Goal: Task Accomplishment & Management: Complete application form

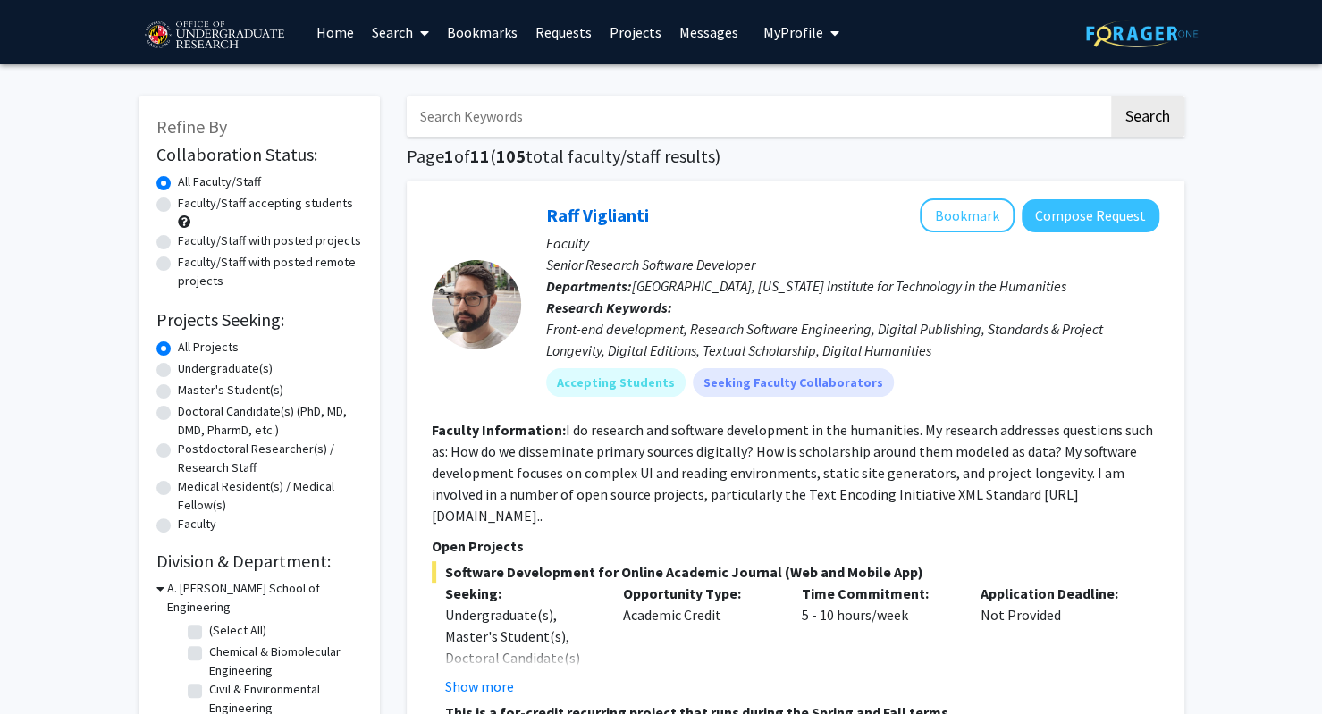
click at [265, 370] on label "Undergraduate(s)" at bounding box center [225, 368] width 95 height 19
click at [190, 370] on input "Undergraduate(s)" at bounding box center [184, 365] width 12 height 12
radio input "true"
click at [302, 236] on label "Faculty/Staff with posted projects" at bounding box center [269, 241] width 183 height 19
click at [190, 236] on input "Faculty/Staff with posted projects" at bounding box center [184, 238] width 12 height 12
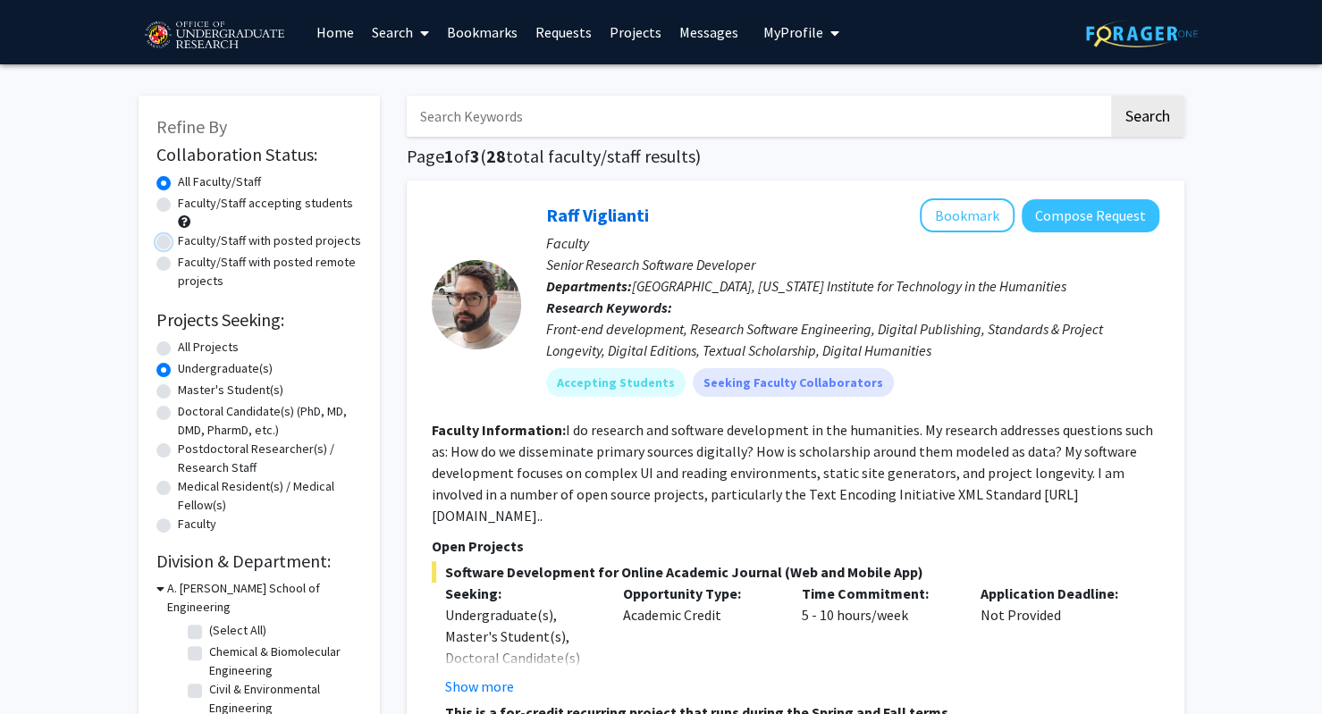
radio input "true"
click at [329, 204] on label "Faculty/Staff accepting students" at bounding box center [265, 203] width 175 height 19
click at [190, 204] on input "Faculty/Staff accepting students" at bounding box center [184, 200] width 12 height 12
radio input "true"
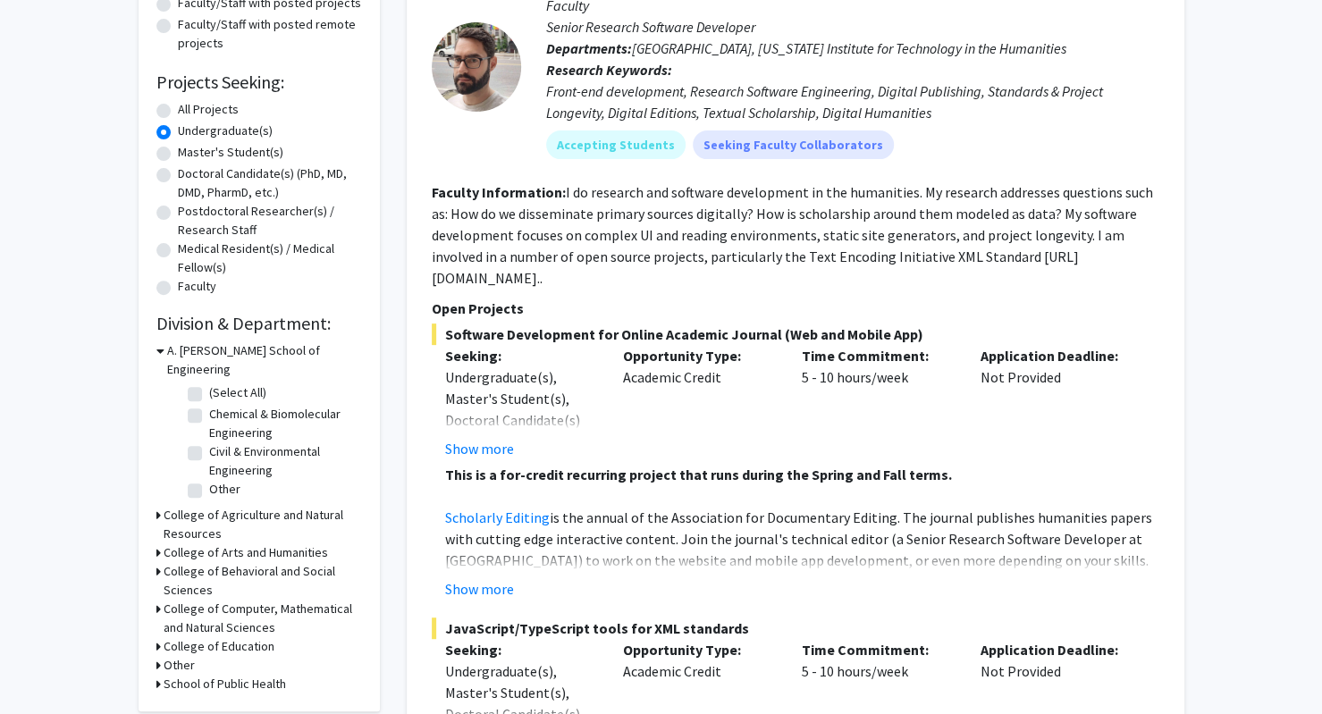
scroll to position [238, 0]
click at [302, 600] on h3 "College of Computer, Mathematical and Natural Sciences" at bounding box center [263, 619] width 198 height 38
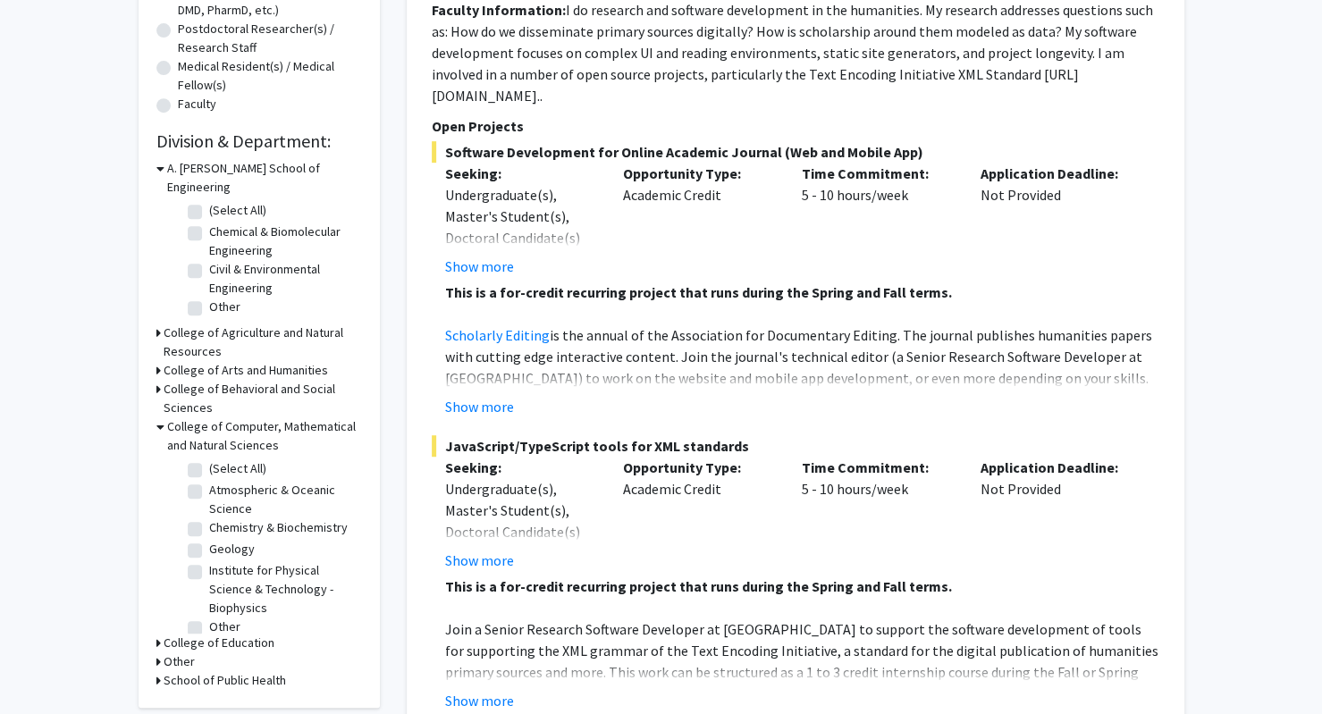
scroll to position [0, 0]
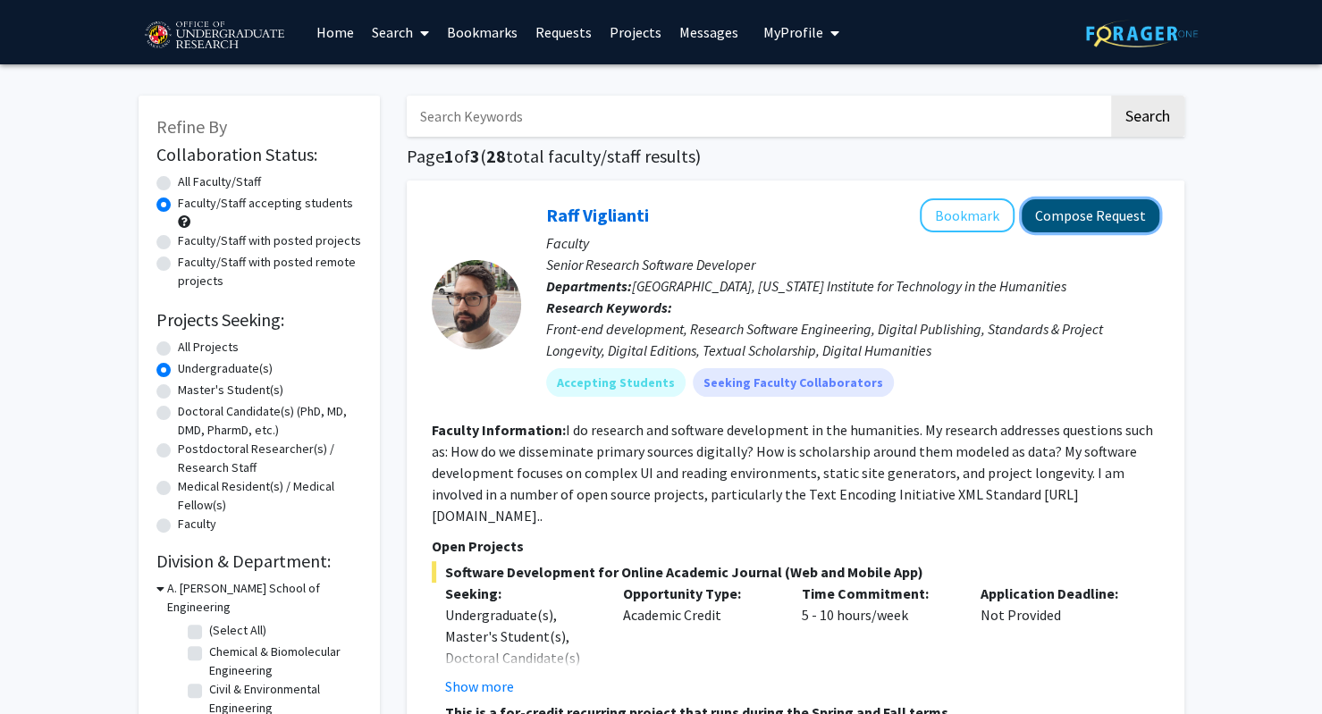
click at [1075, 200] on button "Compose Request" at bounding box center [1091, 215] width 138 height 33
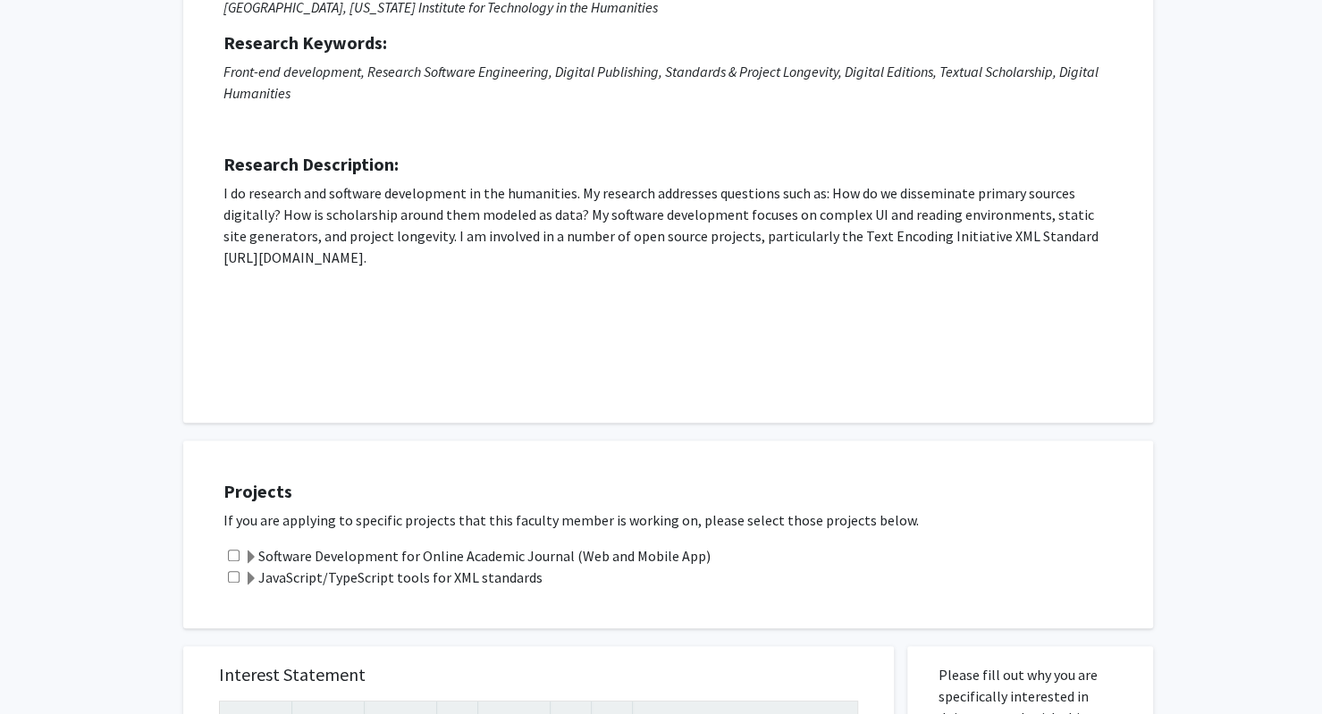
scroll to position [240, 0]
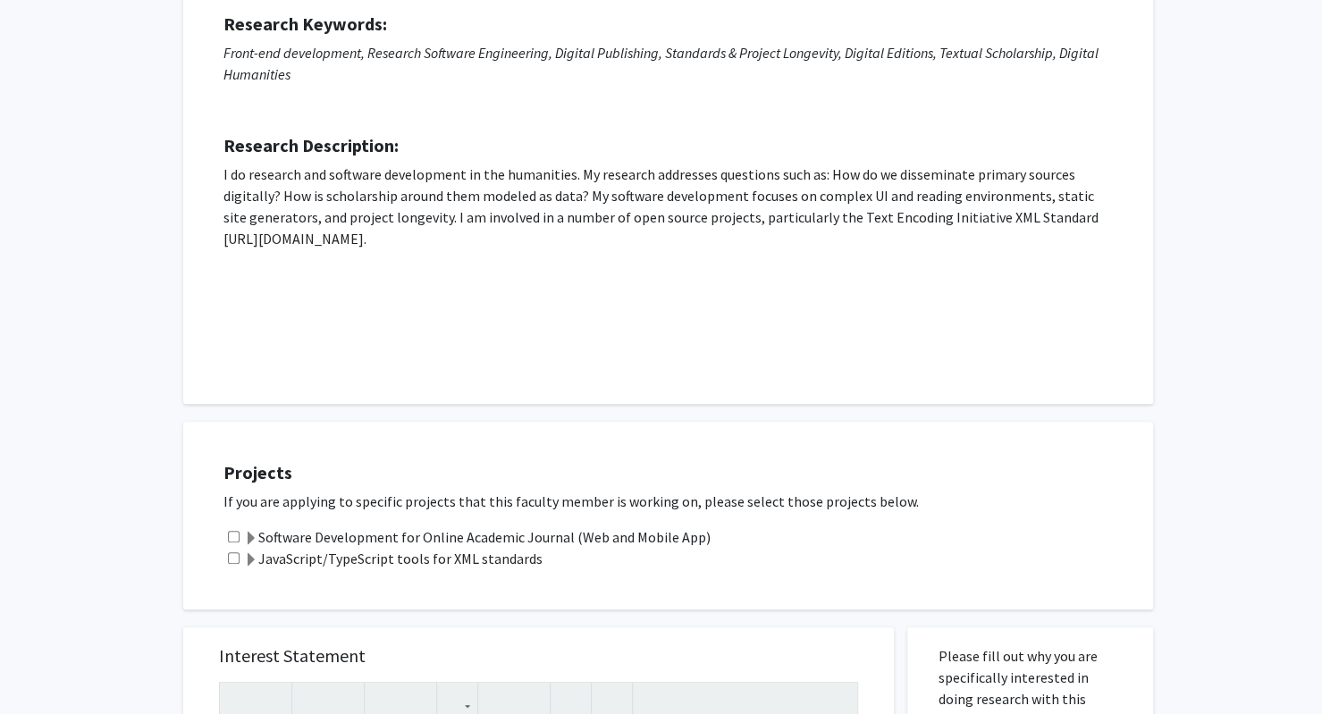
click at [232, 536] on input "checkbox" at bounding box center [234, 537] width 12 height 12
checkbox input "true"
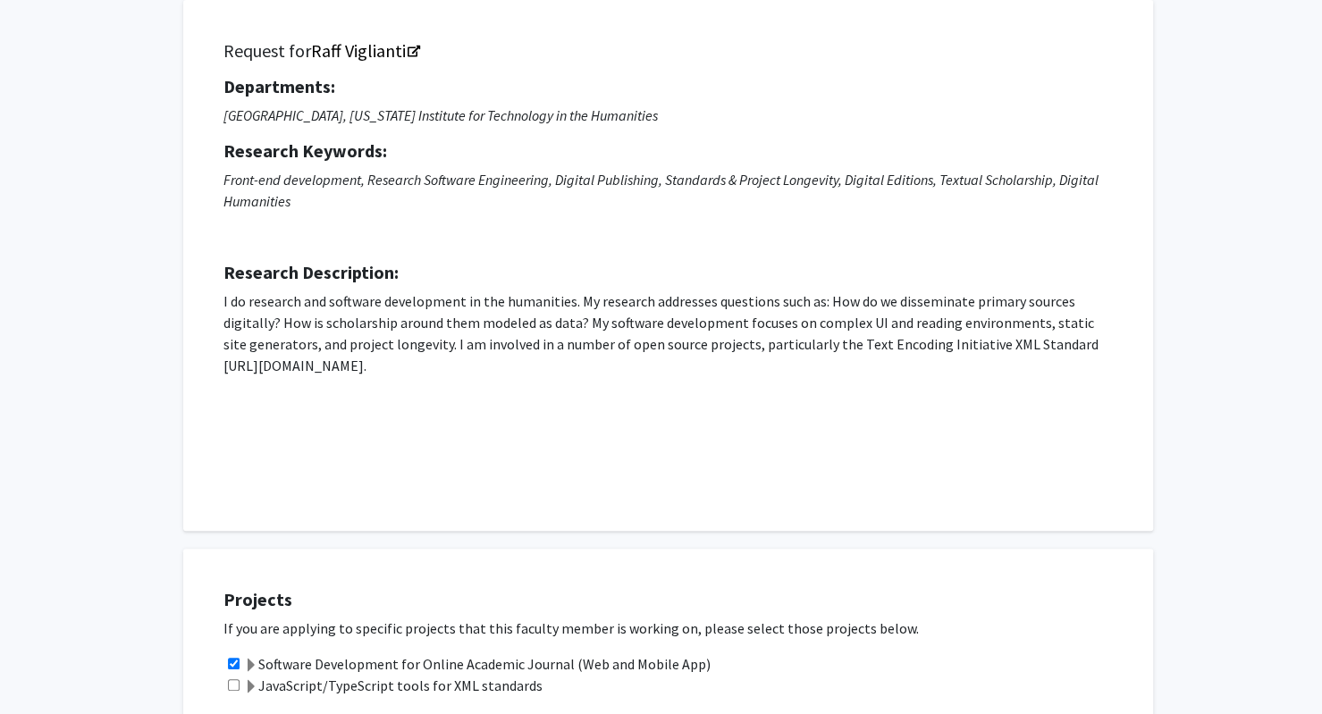
scroll to position [0, 0]
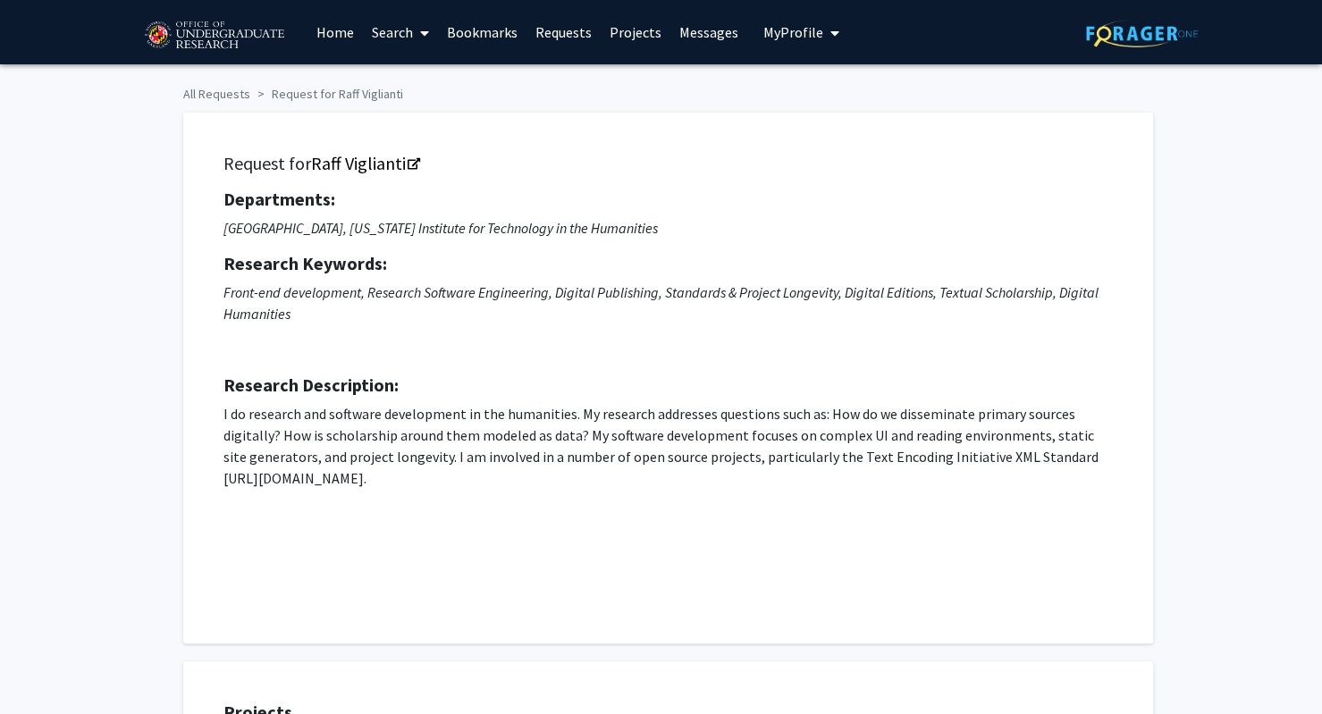
click at [797, 38] on span "My Profile" at bounding box center [794, 32] width 60 height 18
click at [846, 101] on span "View Profile" at bounding box center [875, 103] width 108 height 20
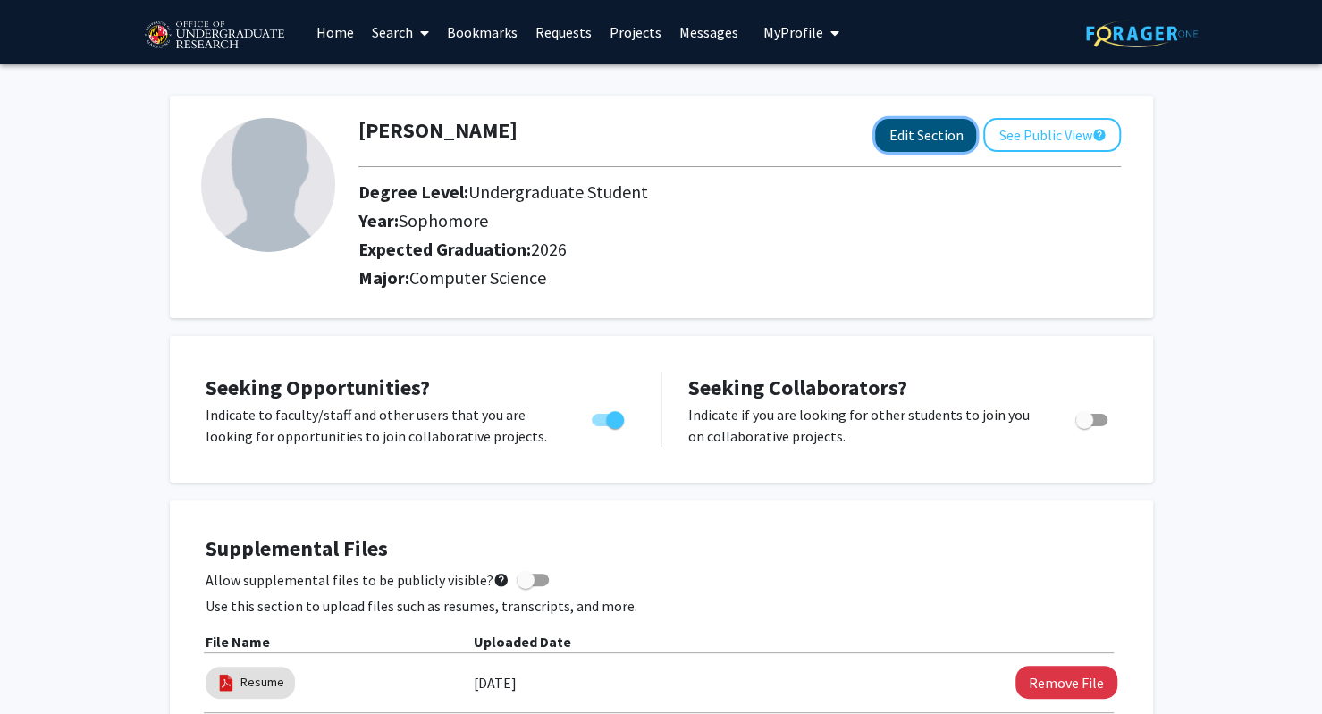
click at [919, 122] on button "Edit Section" at bounding box center [925, 135] width 101 height 33
select select "sophomore"
select select "2026"
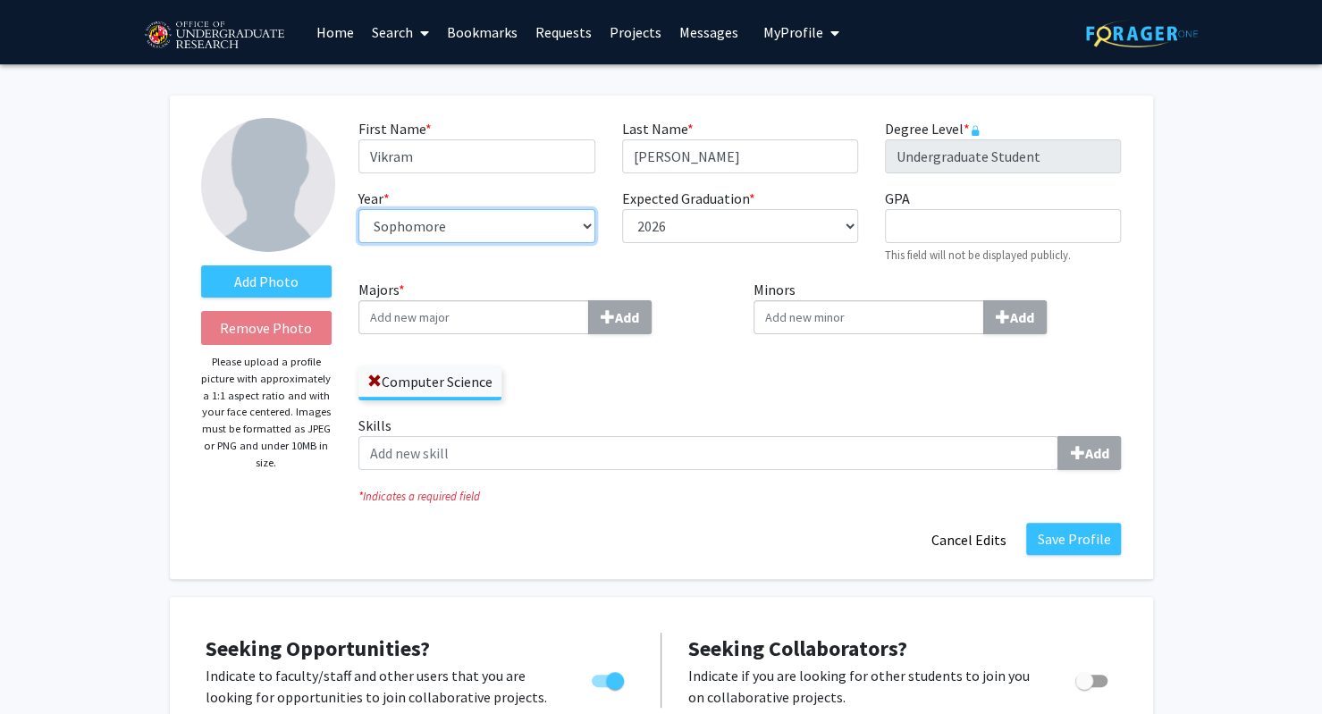
click at [436, 228] on select "--- First-year Sophomore Junior Senior Postbaccalaureate Certificate" at bounding box center [477, 226] width 236 height 34
select select "junior"
click at [359, 209] on select "--- First-year Sophomore Junior Senior Postbaccalaureate Certificate" at bounding box center [477, 226] width 236 height 34
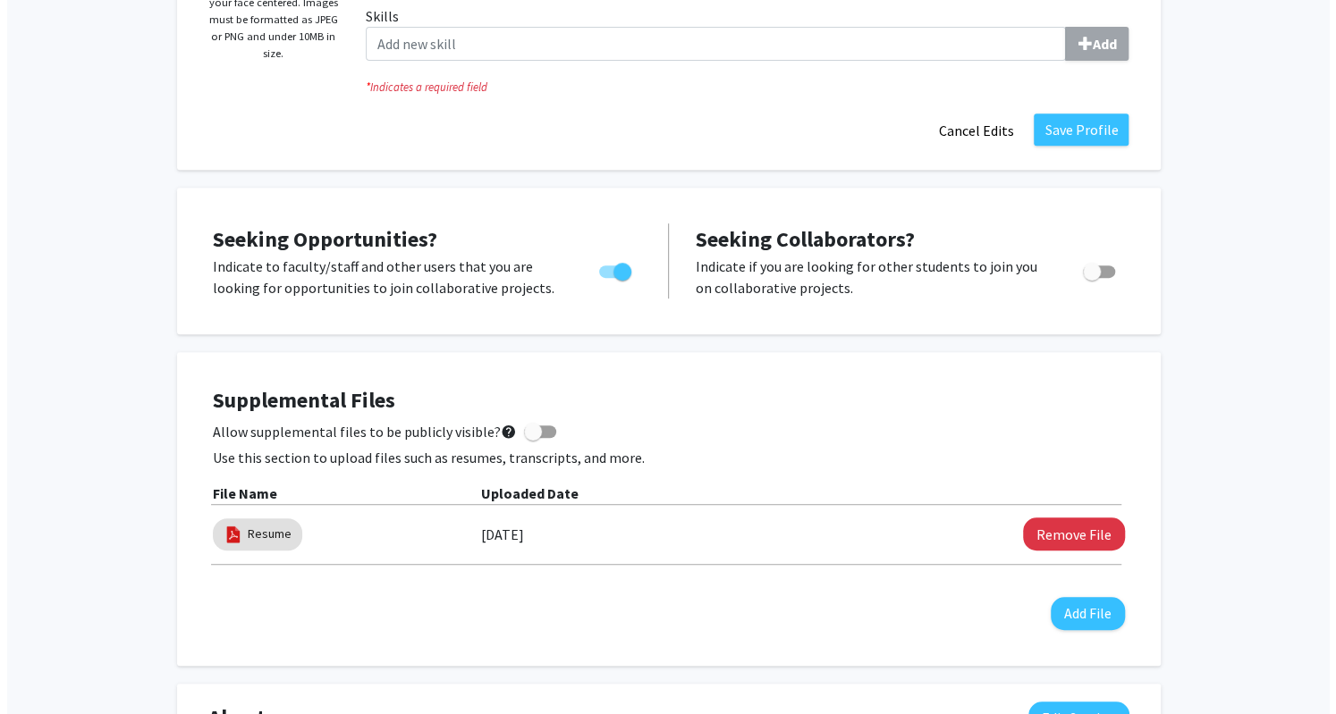
scroll to position [424, 0]
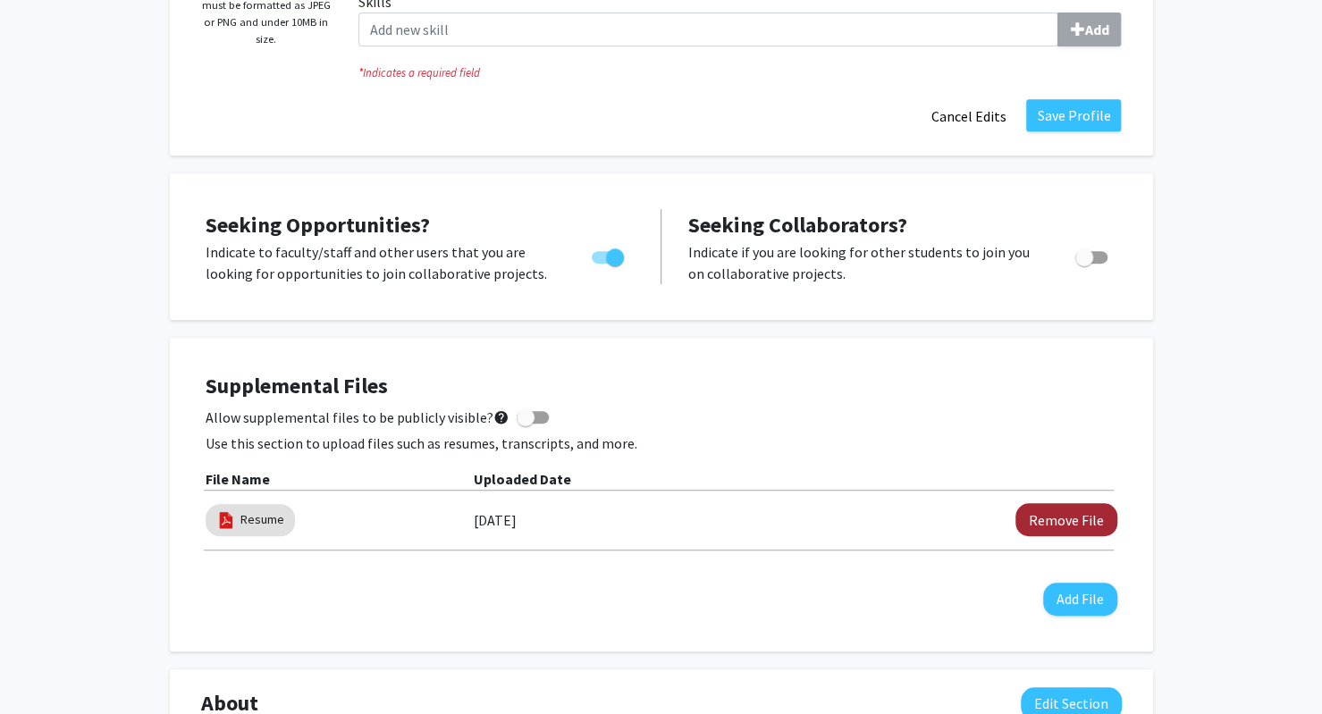
click at [1059, 533] on button "Remove File" at bounding box center [1067, 519] width 102 height 33
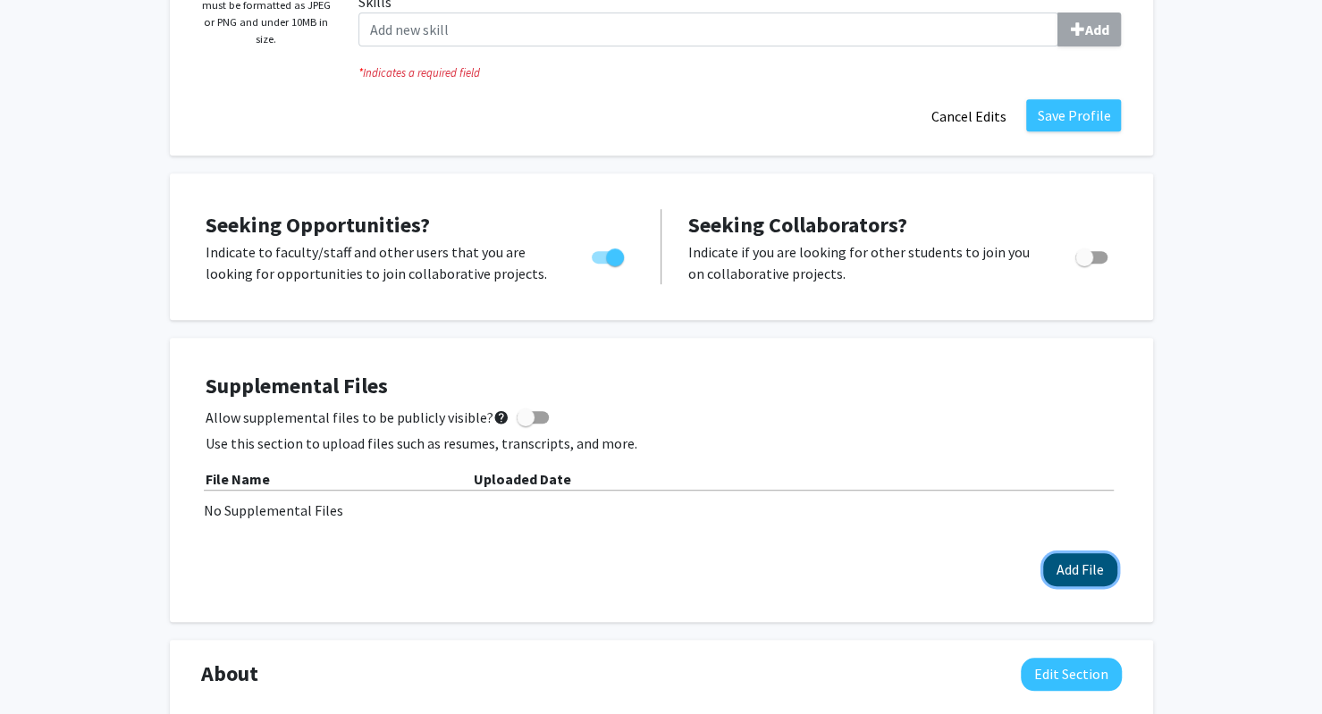
click at [1073, 575] on button "Add File" at bounding box center [1080, 569] width 74 height 33
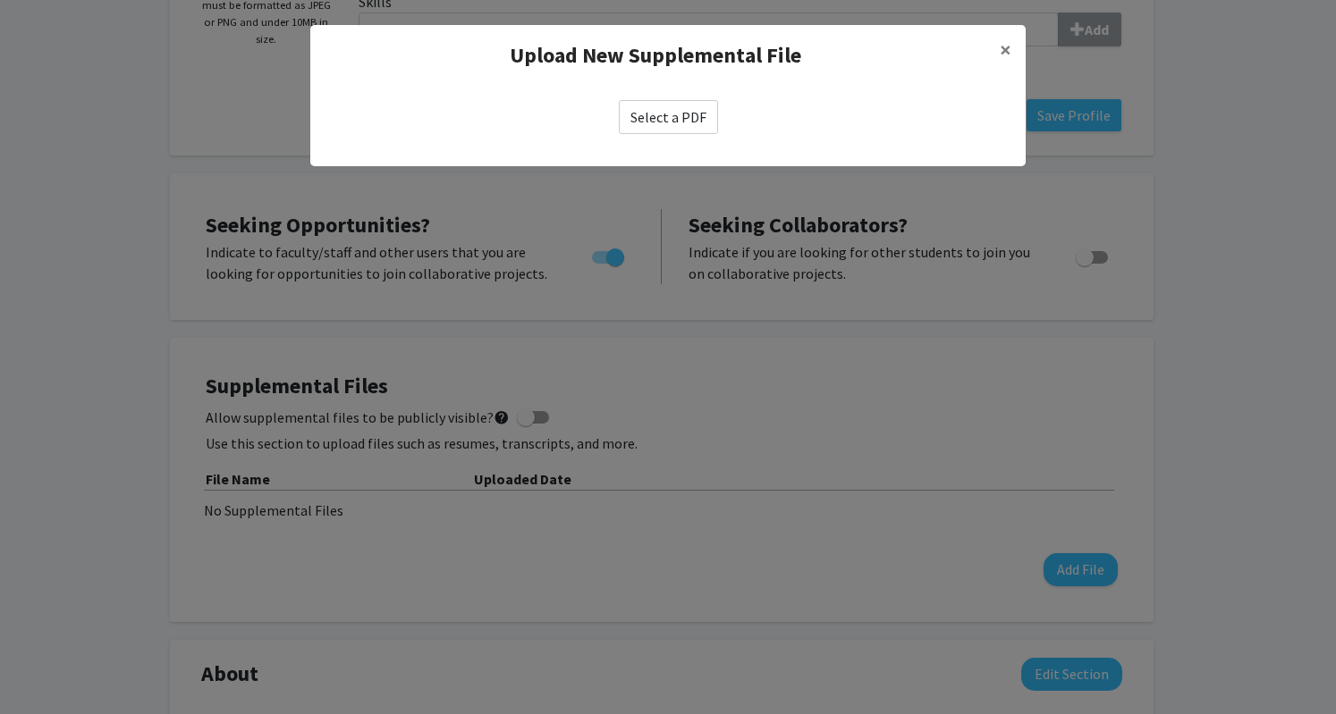
click at [688, 123] on label "Select a PDF" at bounding box center [668, 117] width 99 height 34
click at [0, 0] on input "Select a PDF" at bounding box center [0, 0] width 0 height 0
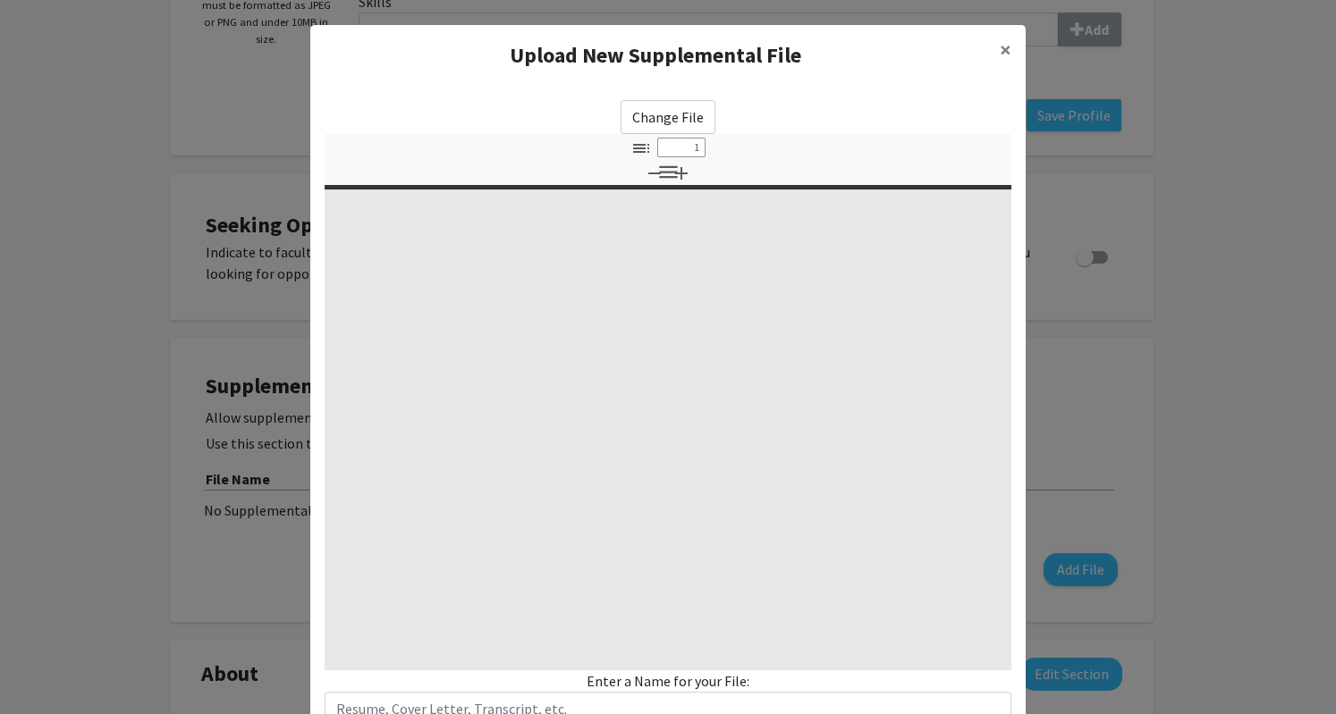
select select "custom"
type input "0"
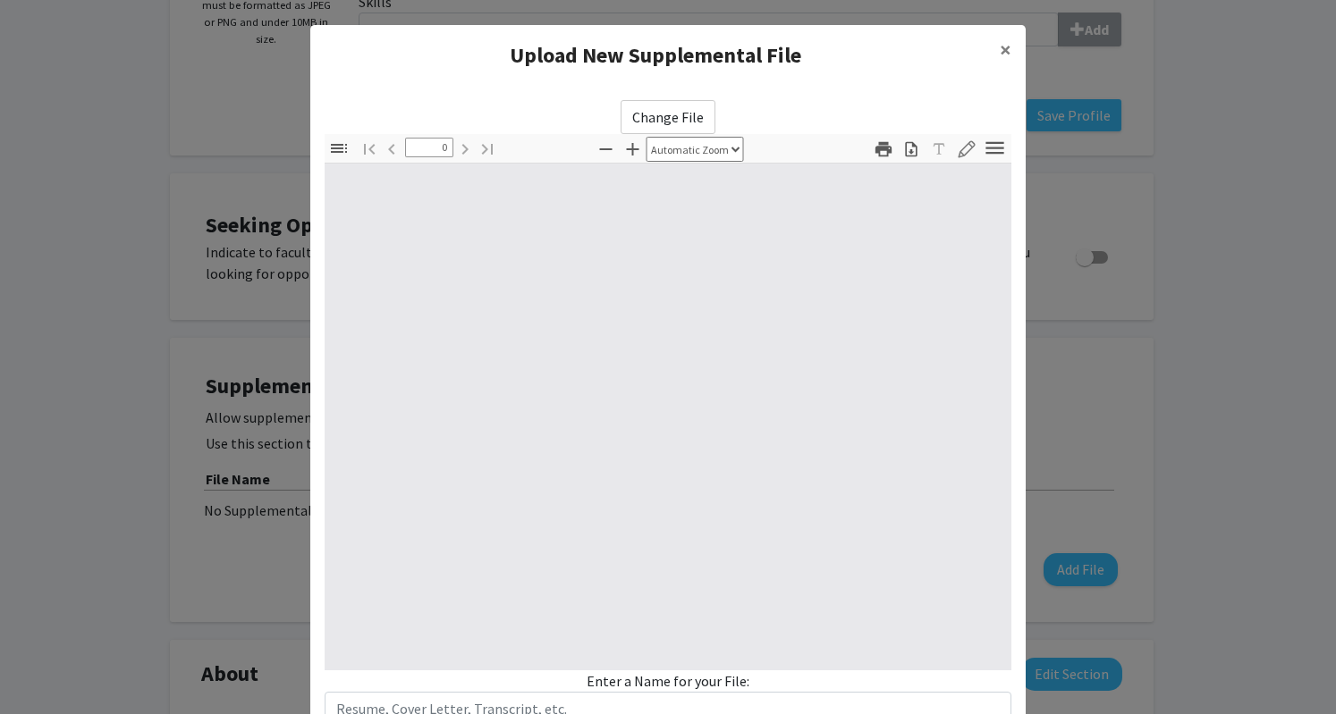
select select "custom"
type input "1"
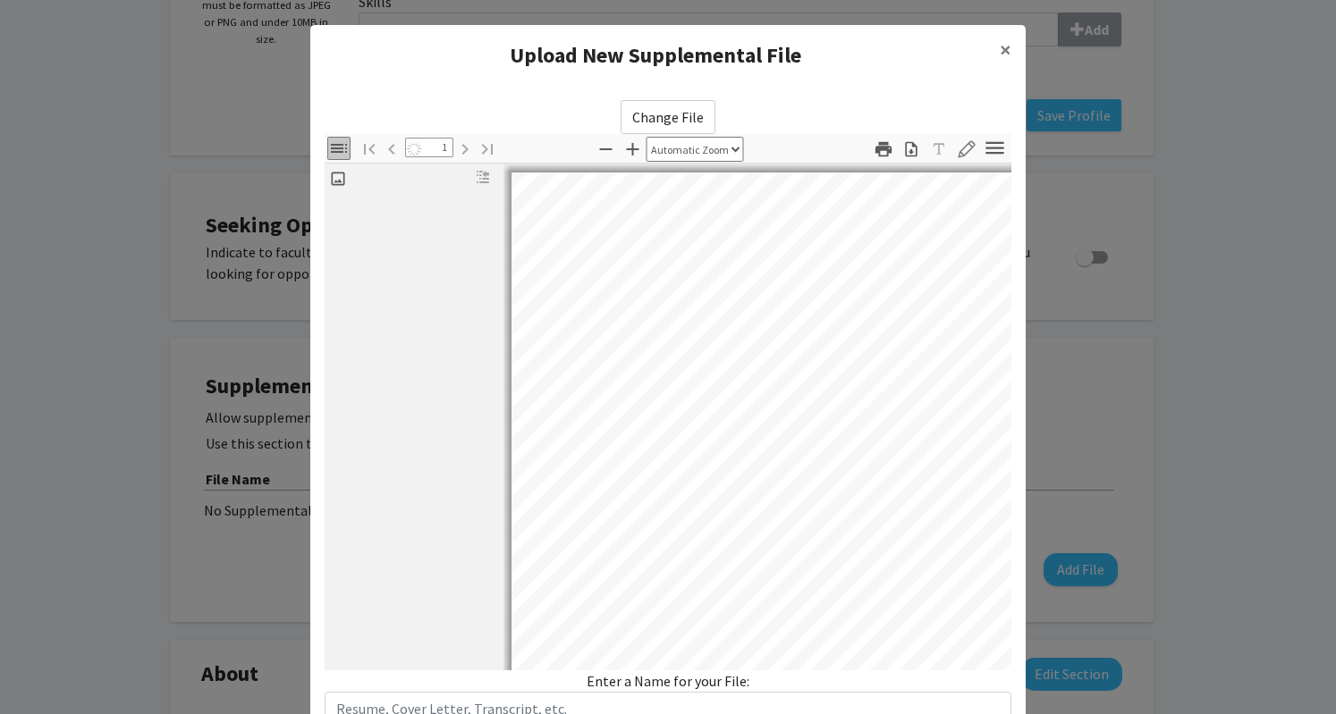
select select "auto"
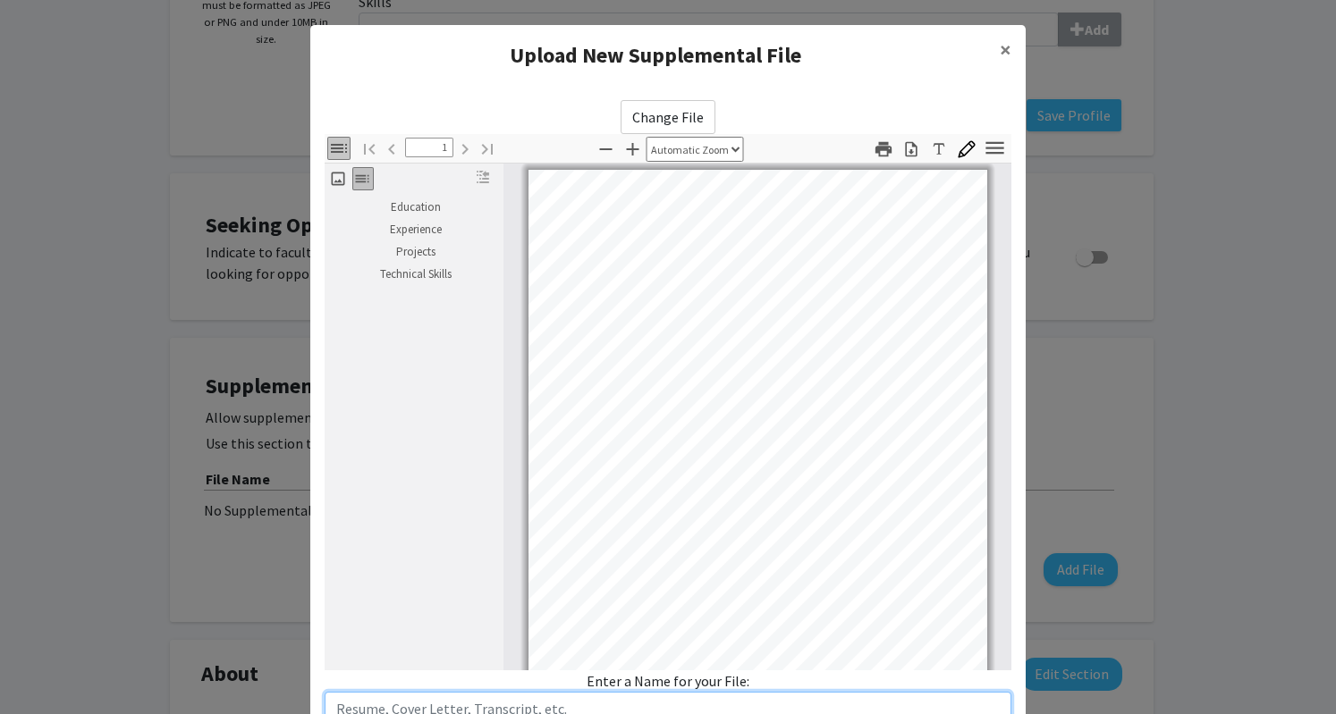
click at [730, 710] on input "text" at bounding box center [668, 709] width 687 height 34
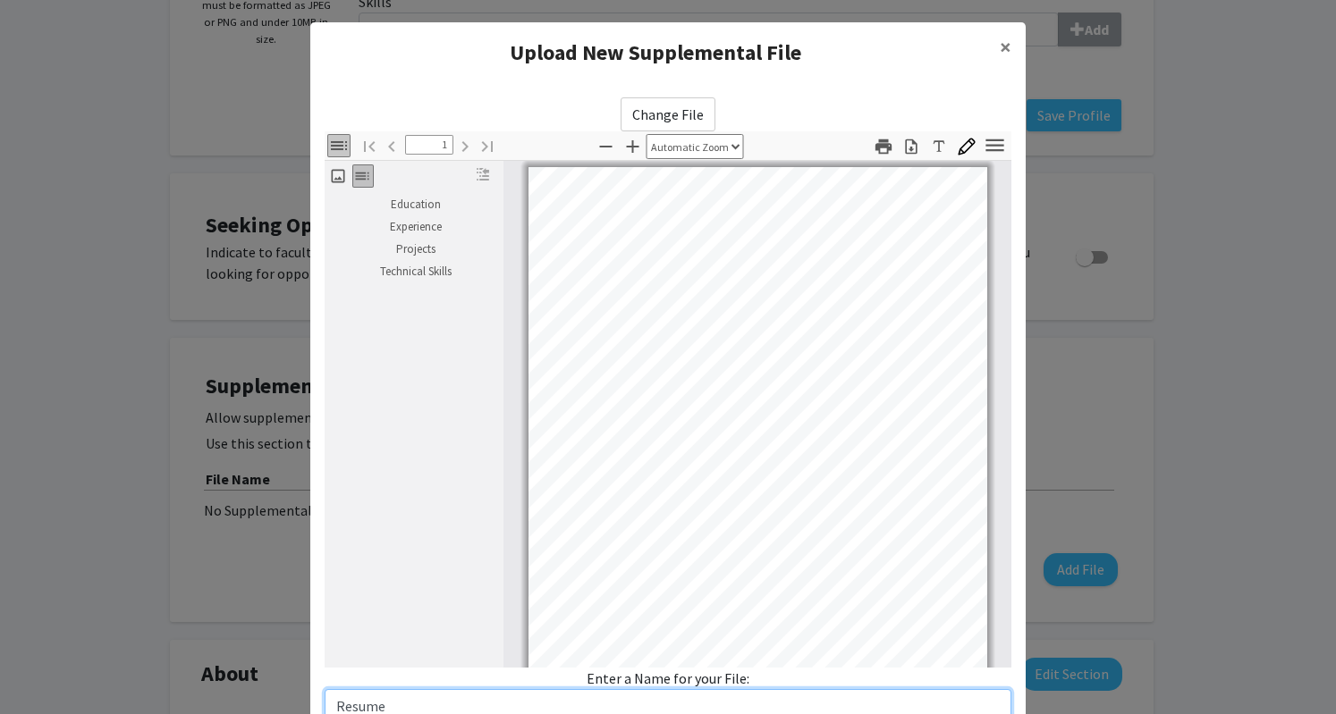
type input "Resume"
click at [375, 70] on div "Upload New Supplemental File ×" at bounding box center [667, 52] width 715 height 61
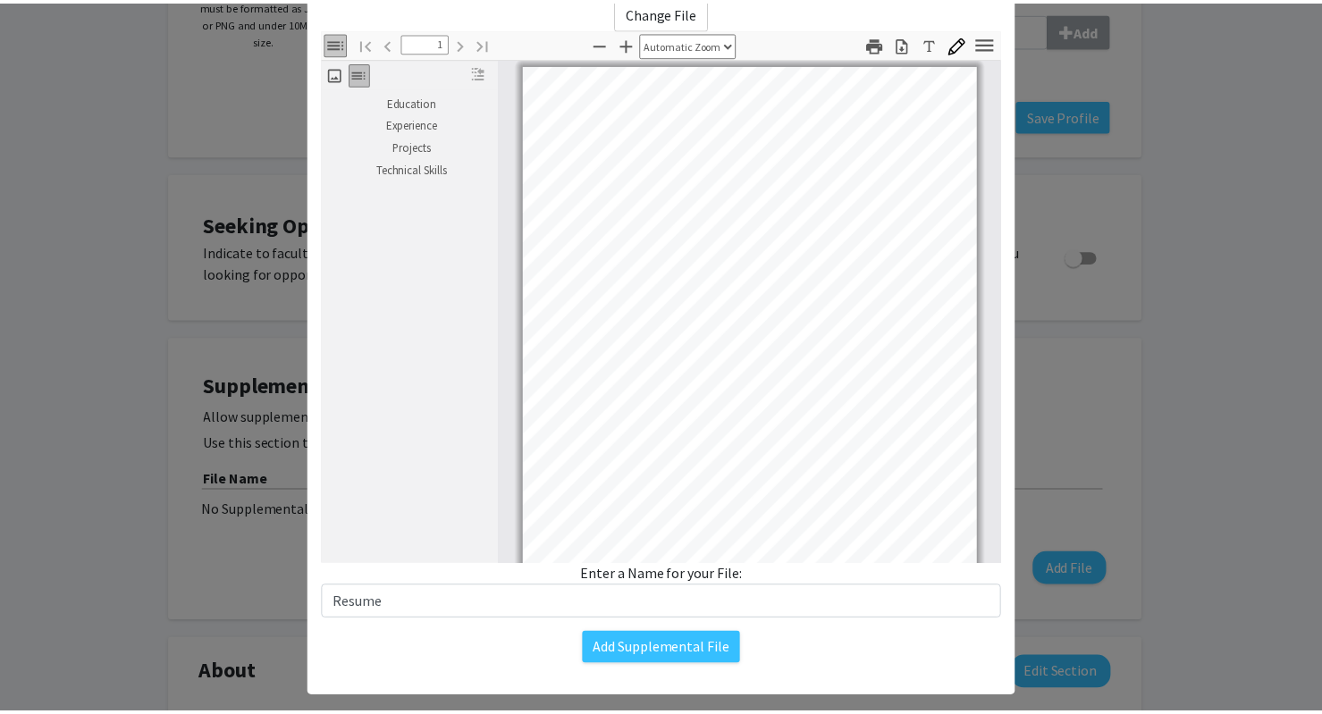
scroll to position [131, 0]
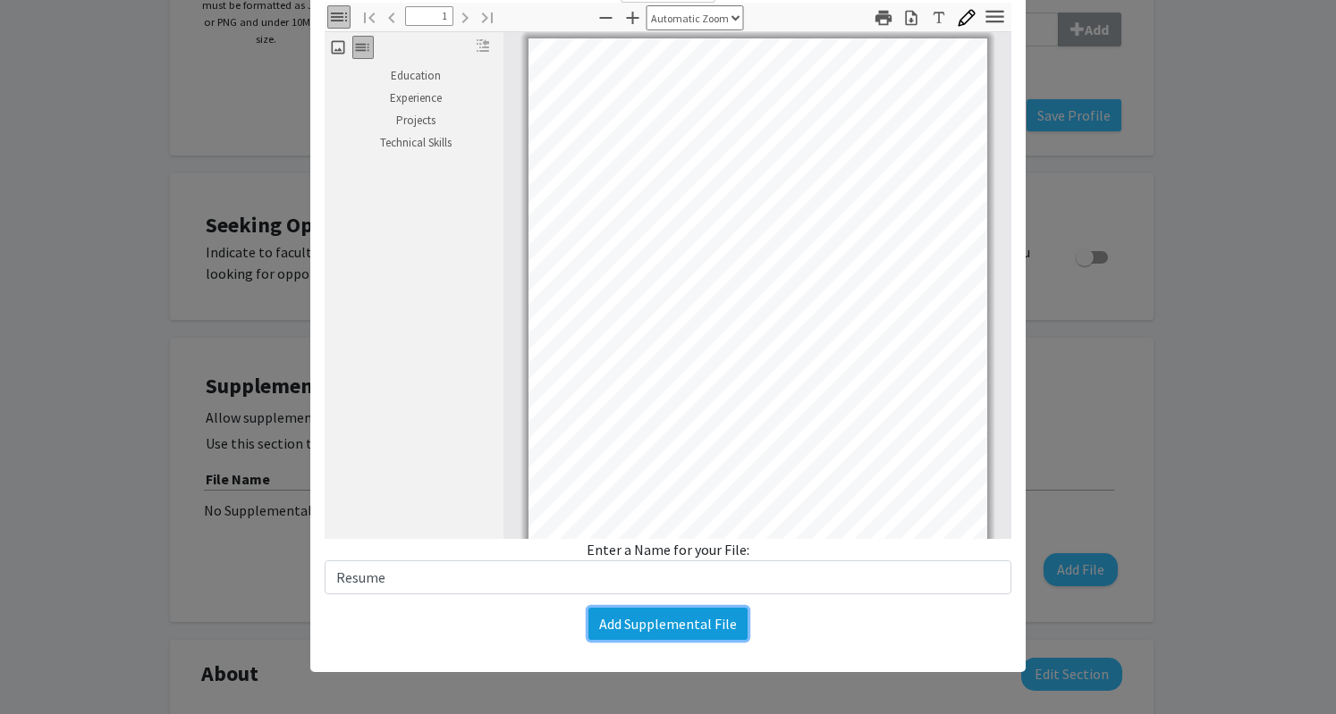
click at [645, 625] on button "Add Supplemental File" at bounding box center [667, 624] width 159 height 32
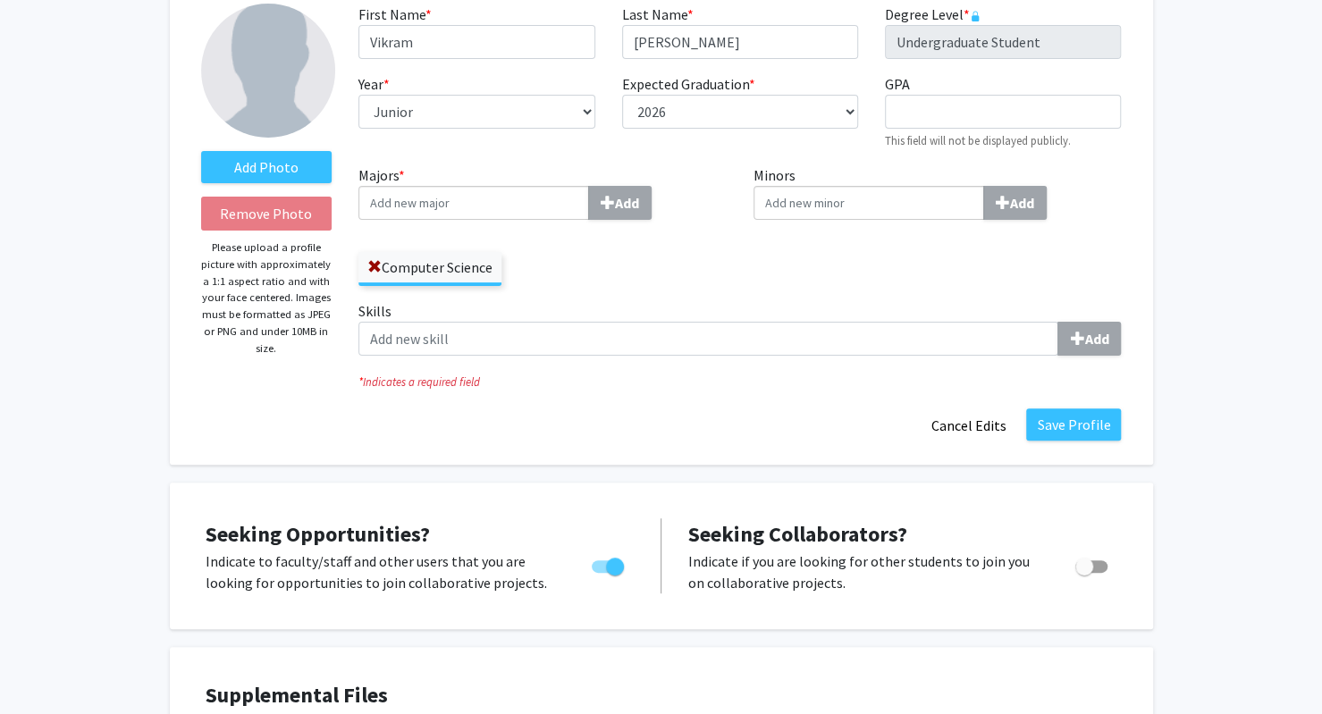
scroll to position [0, 0]
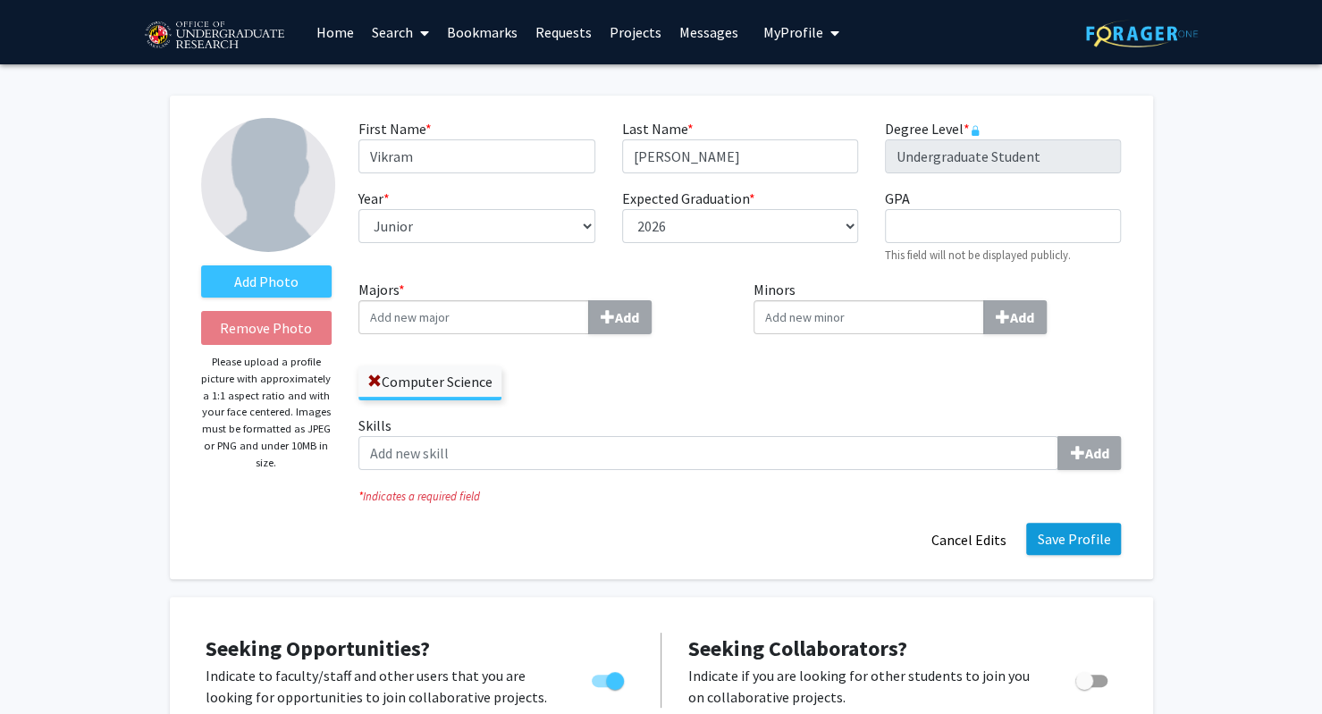
click at [1102, 536] on button "Save Profile" at bounding box center [1073, 539] width 95 height 32
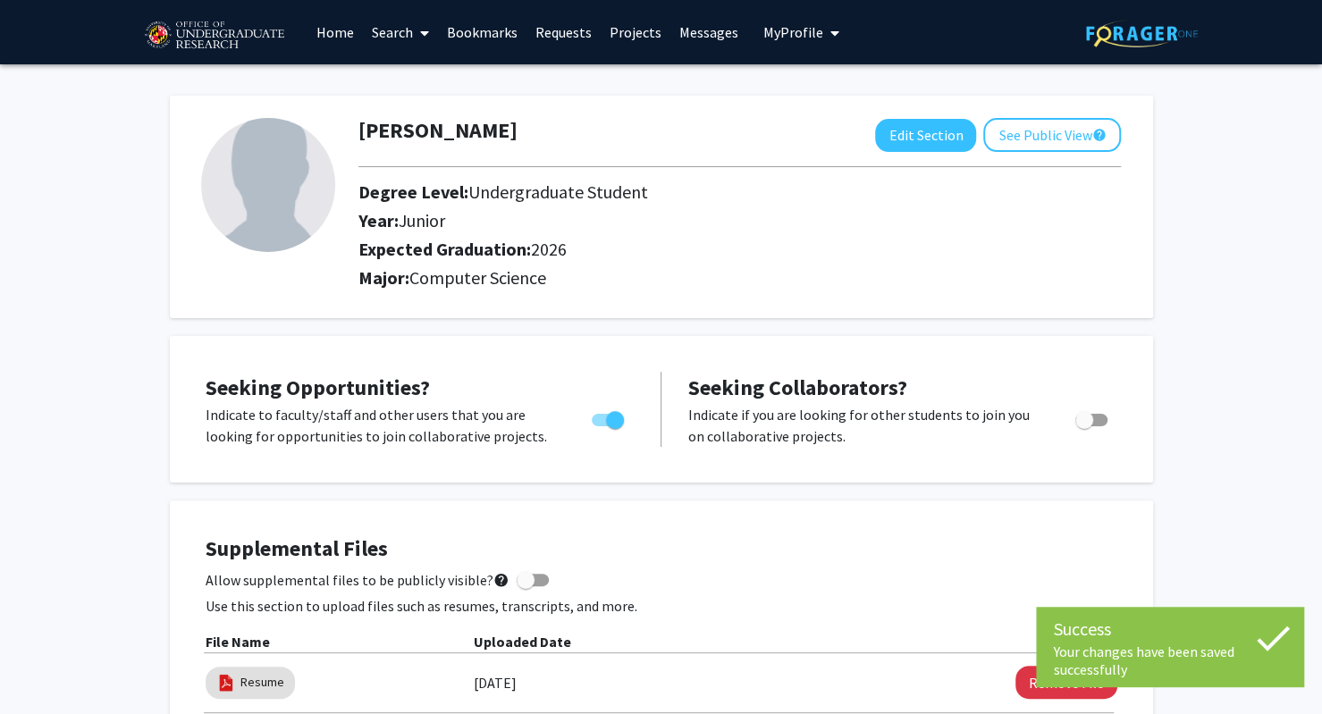
click at [414, 39] on span at bounding box center [421, 33] width 16 height 63
click at [467, 84] on span "Faculty/Staff" at bounding box center [428, 82] width 131 height 36
click at [403, 63] on link "Search" at bounding box center [400, 32] width 75 height 63
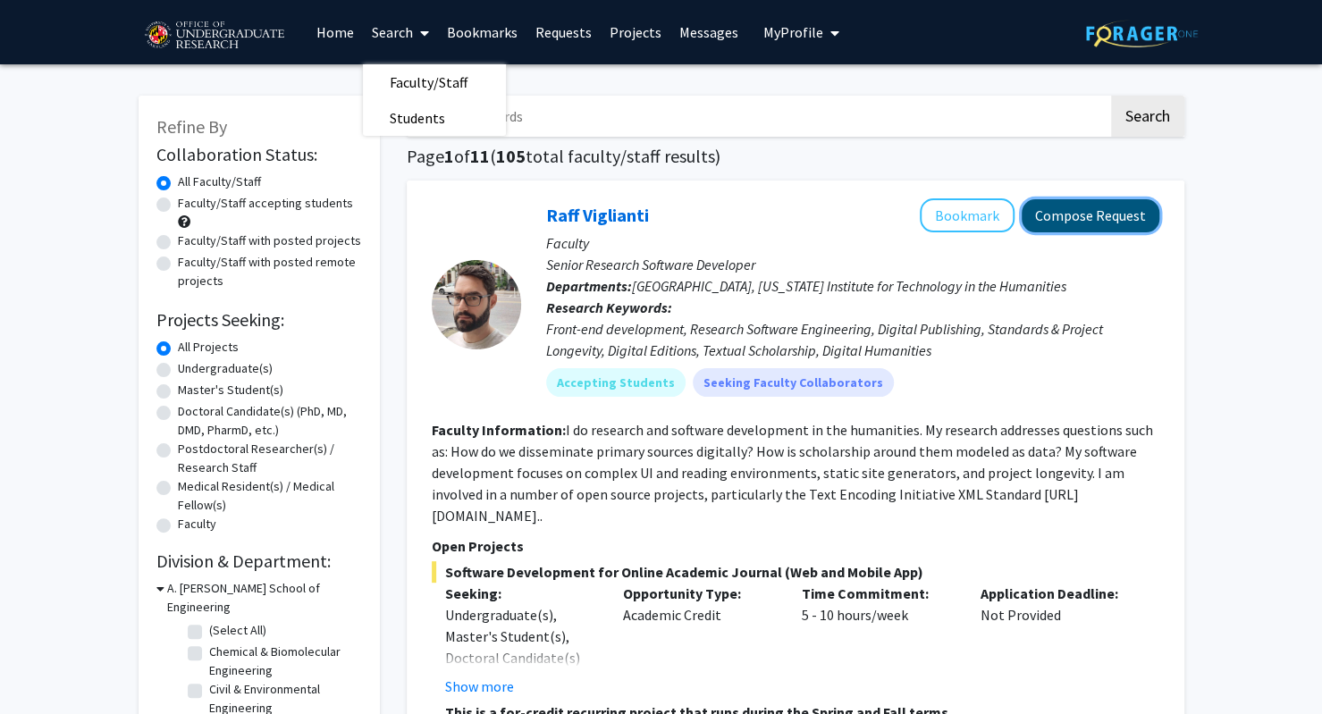
click at [1098, 213] on button "Compose Request" at bounding box center [1091, 215] width 138 height 33
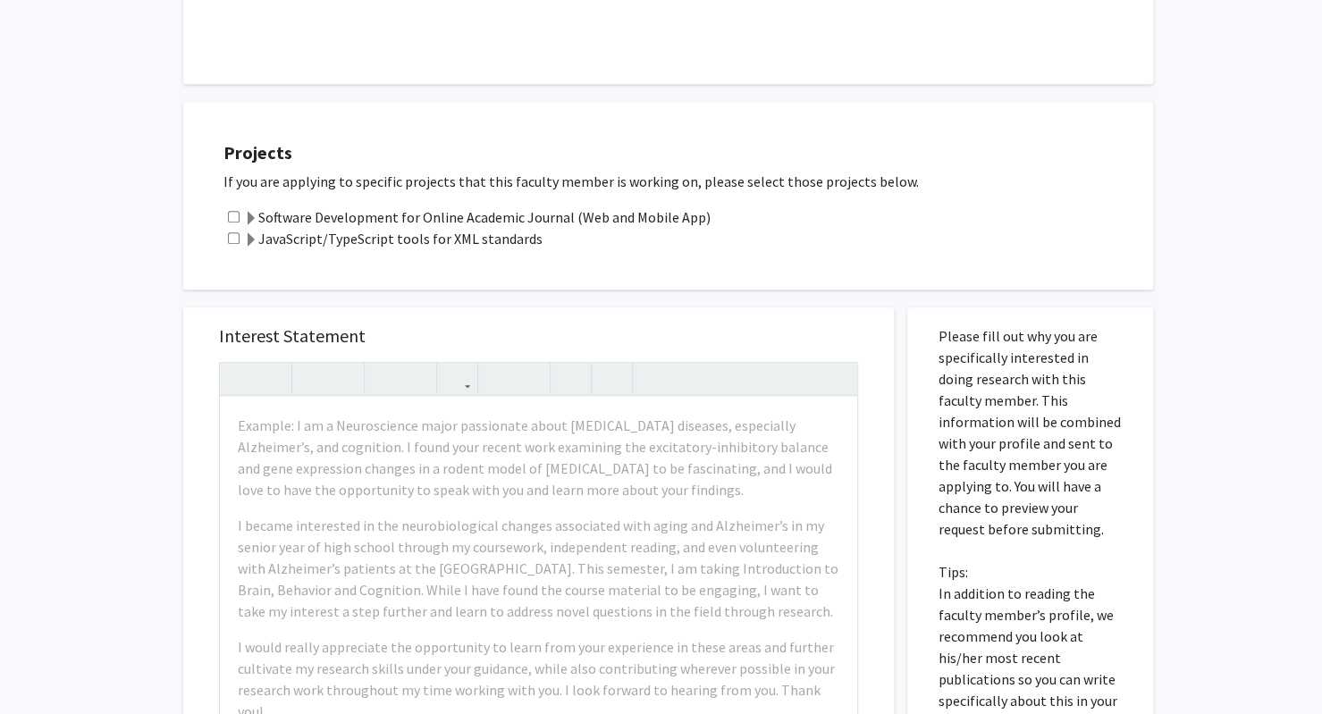
scroll to position [563, 0]
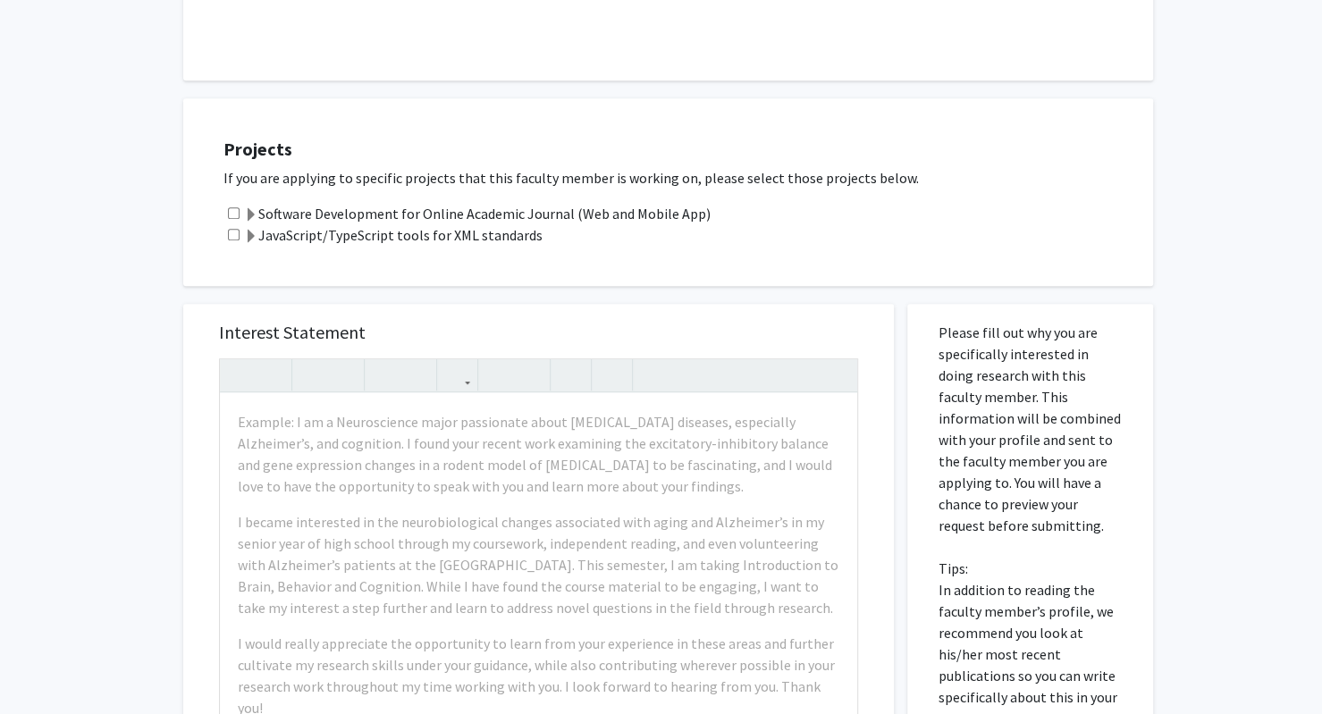
click at [249, 214] on span at bounding box center [251, 215] width 14 height 14
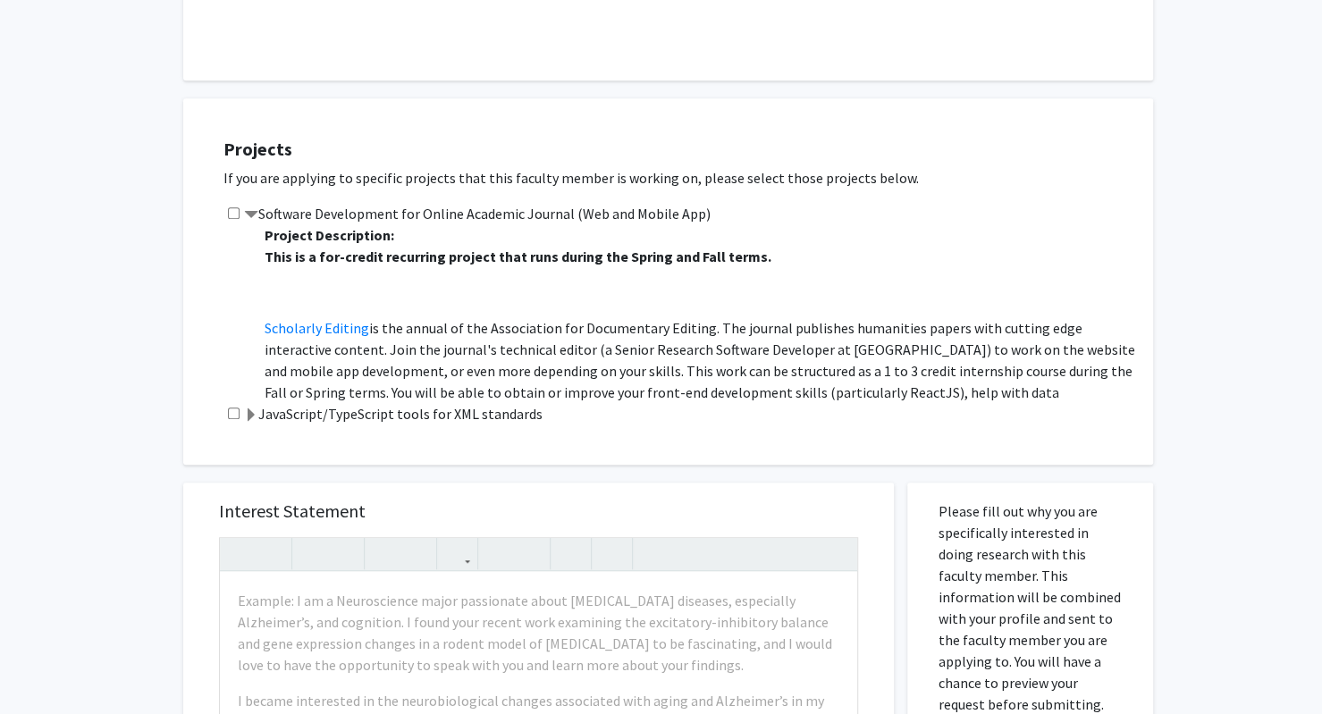
click at [245, 220] on span at bounding box center [251, 215] width 14 height 14
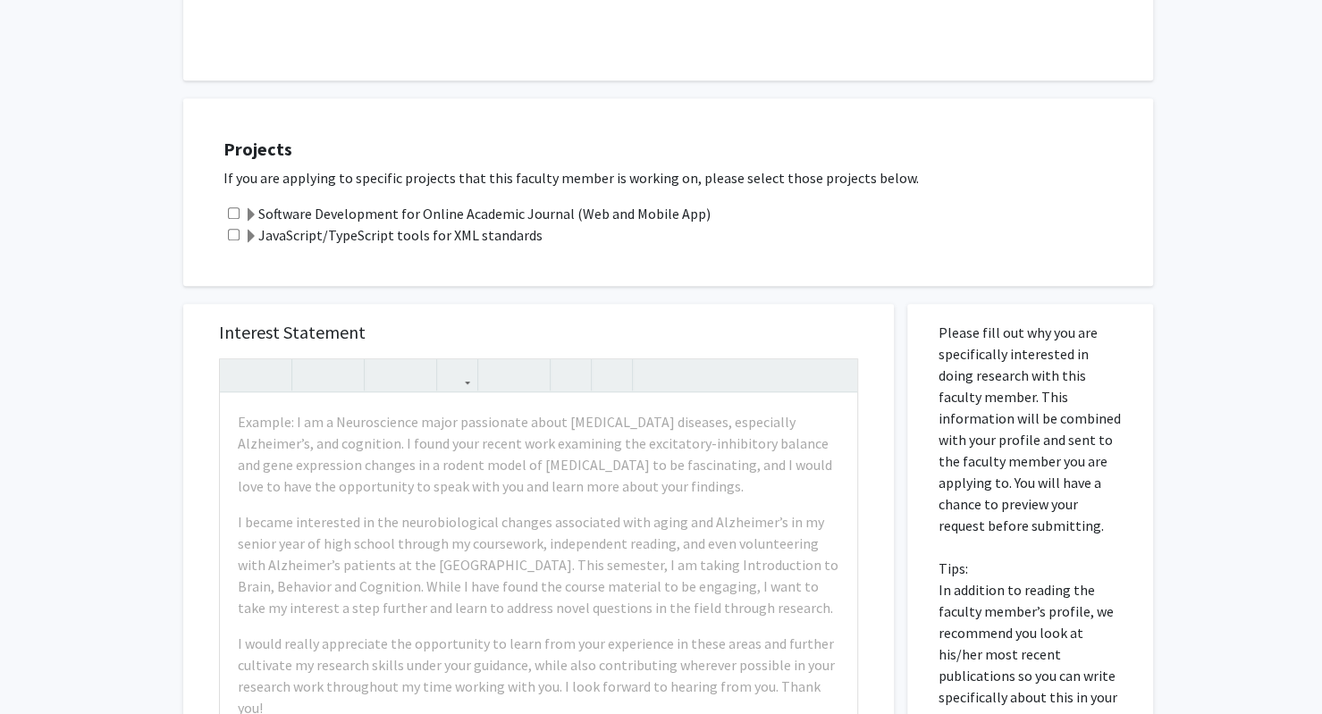
click at [238, 210] on input "checkbox" at bounding box center [234, 213] width 12 height 12
checkbox input "true"
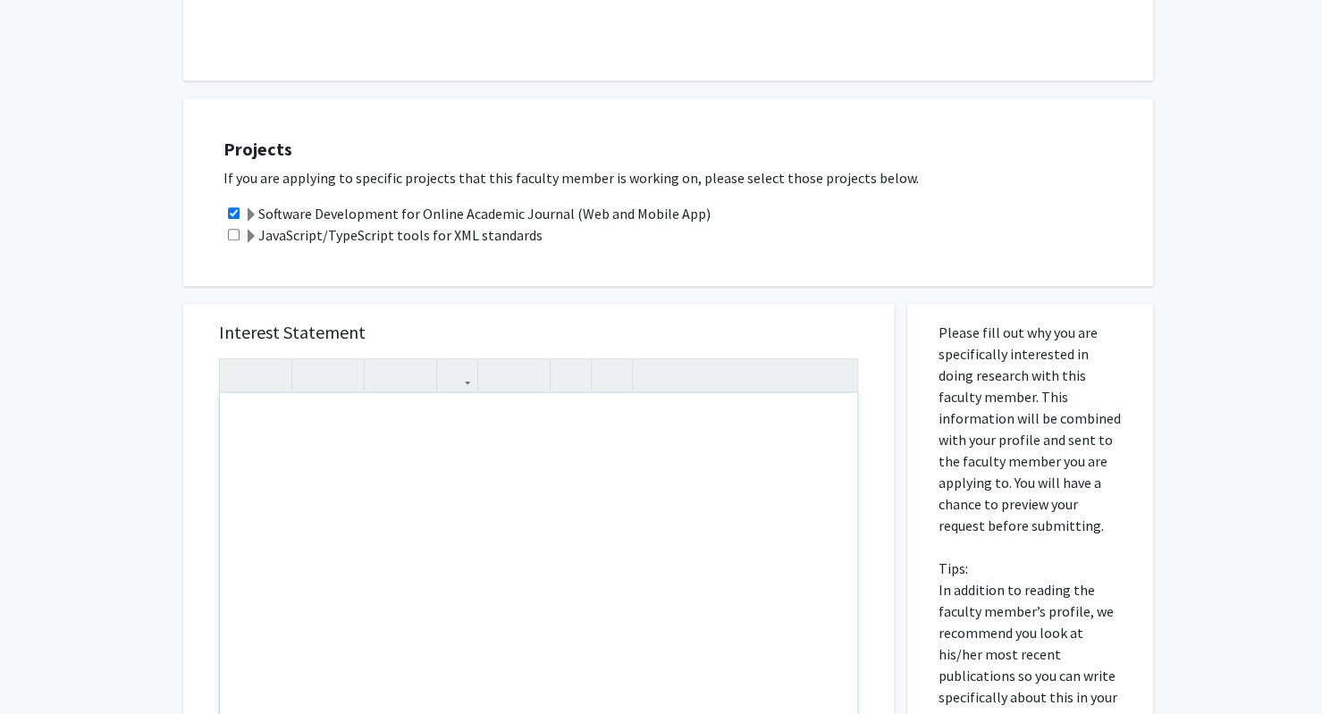
click at [322, 491] on div "Note to users with screen readers: Please press Alt+0 or Option+0 to deactivate…" at bounding box center [538, 598] width 637 height 410
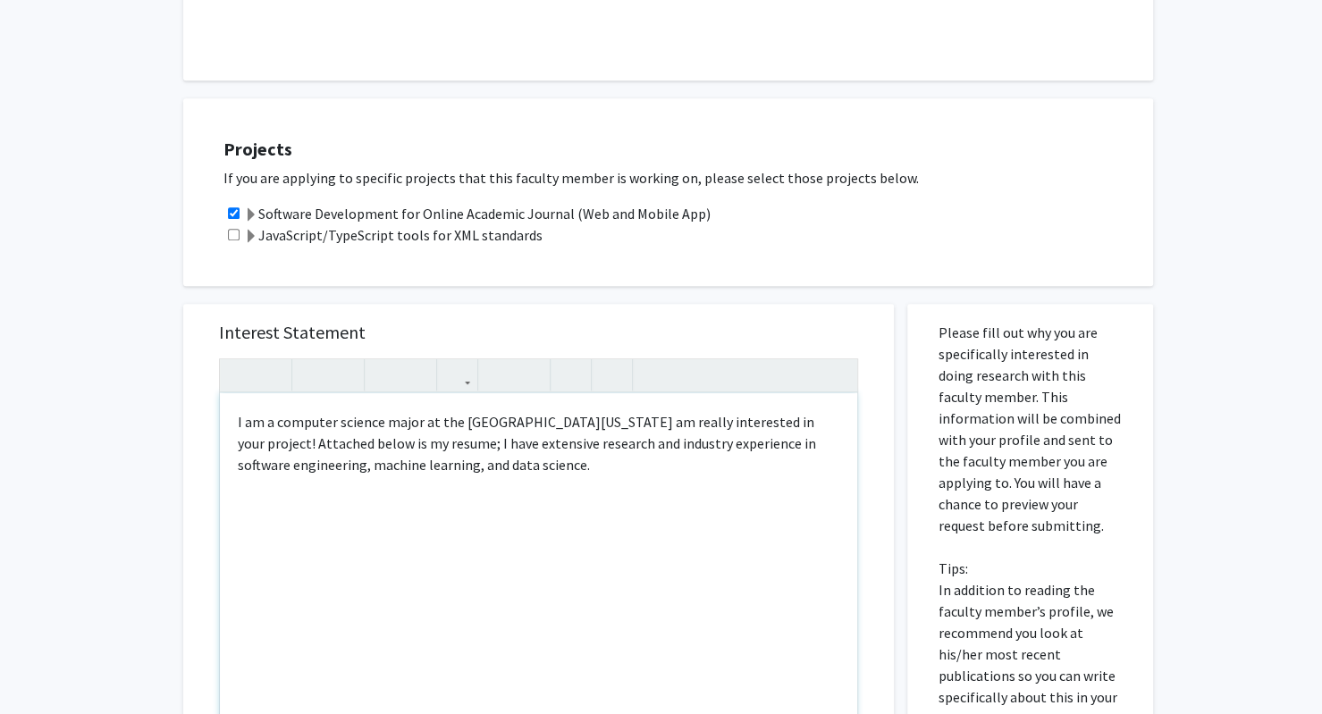
type textarea "I am a computer science major at the [GEOGRAPHIC_DATA][US_STATE] am really inte…"
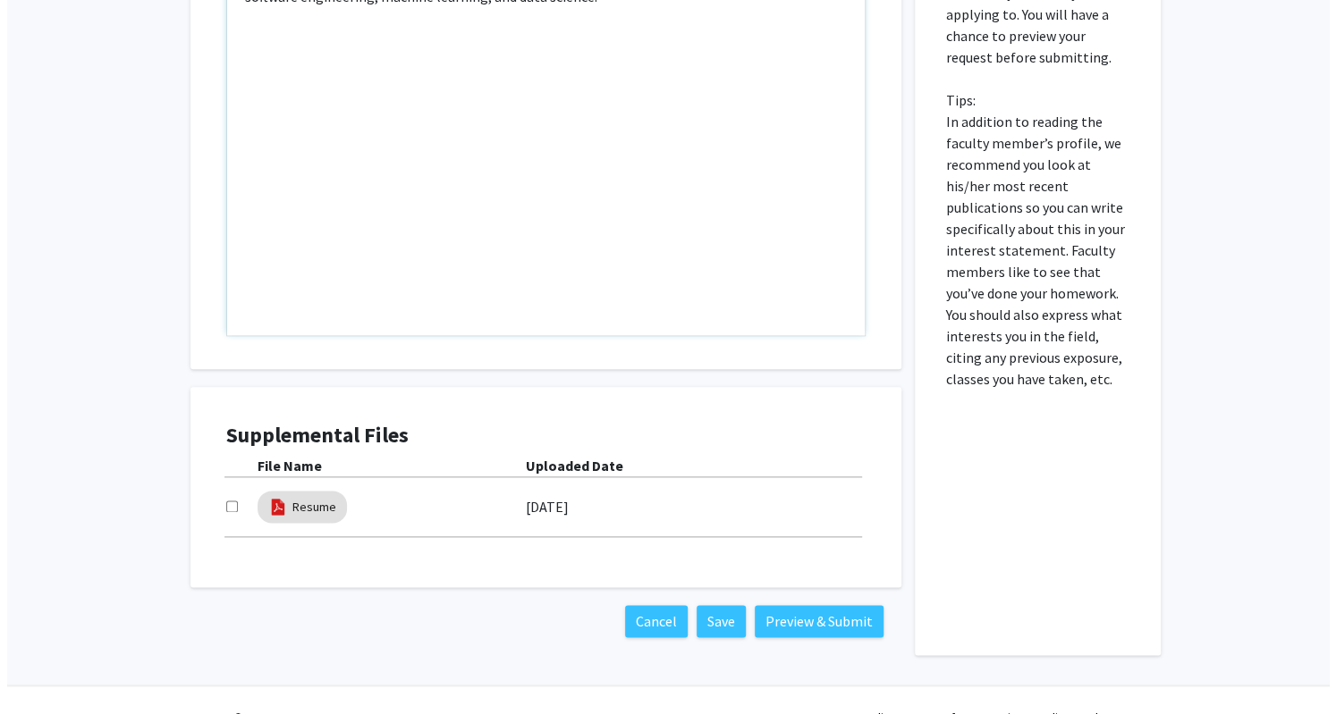
scroll to position [1066, 0]
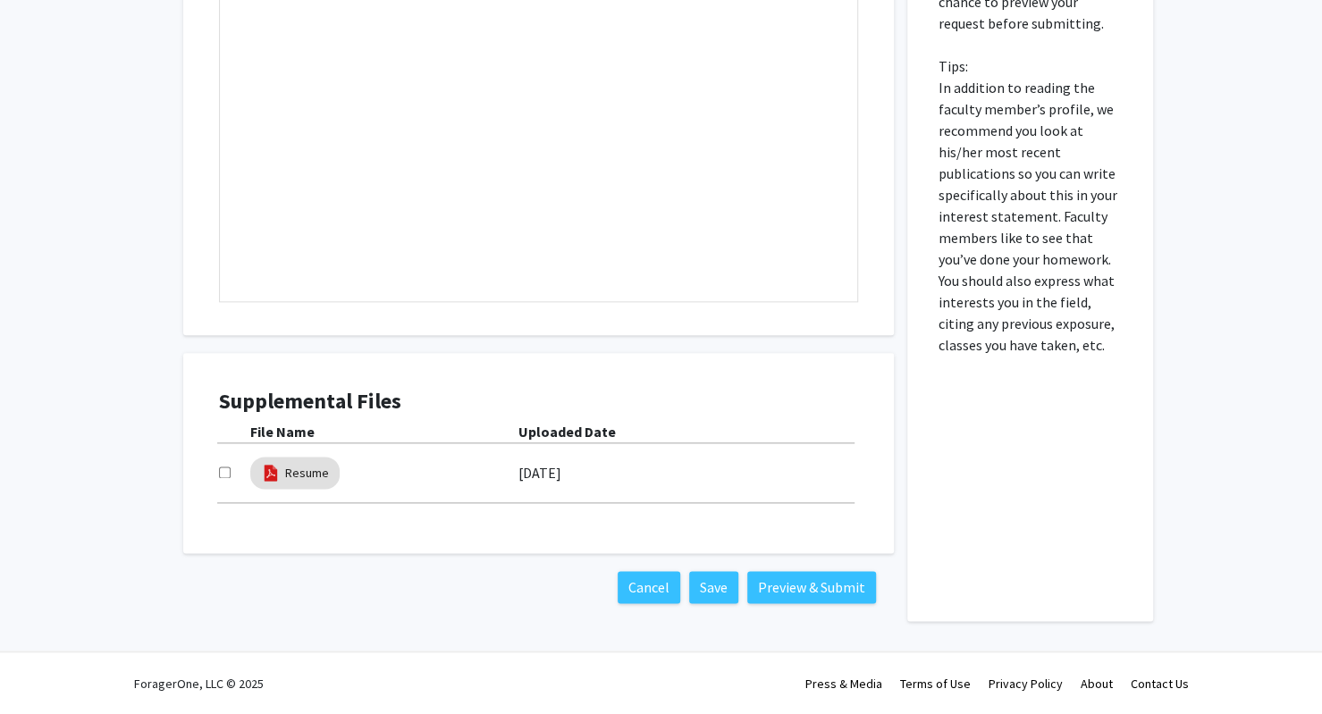
click at [222, 476] on input "checkbox" at bounding box center [225, 473] width 12 height 12
checkbox input "true"
click at [808, 595] on button "Preview & Submit" at bounding box center [811, 587] width 129 height 32
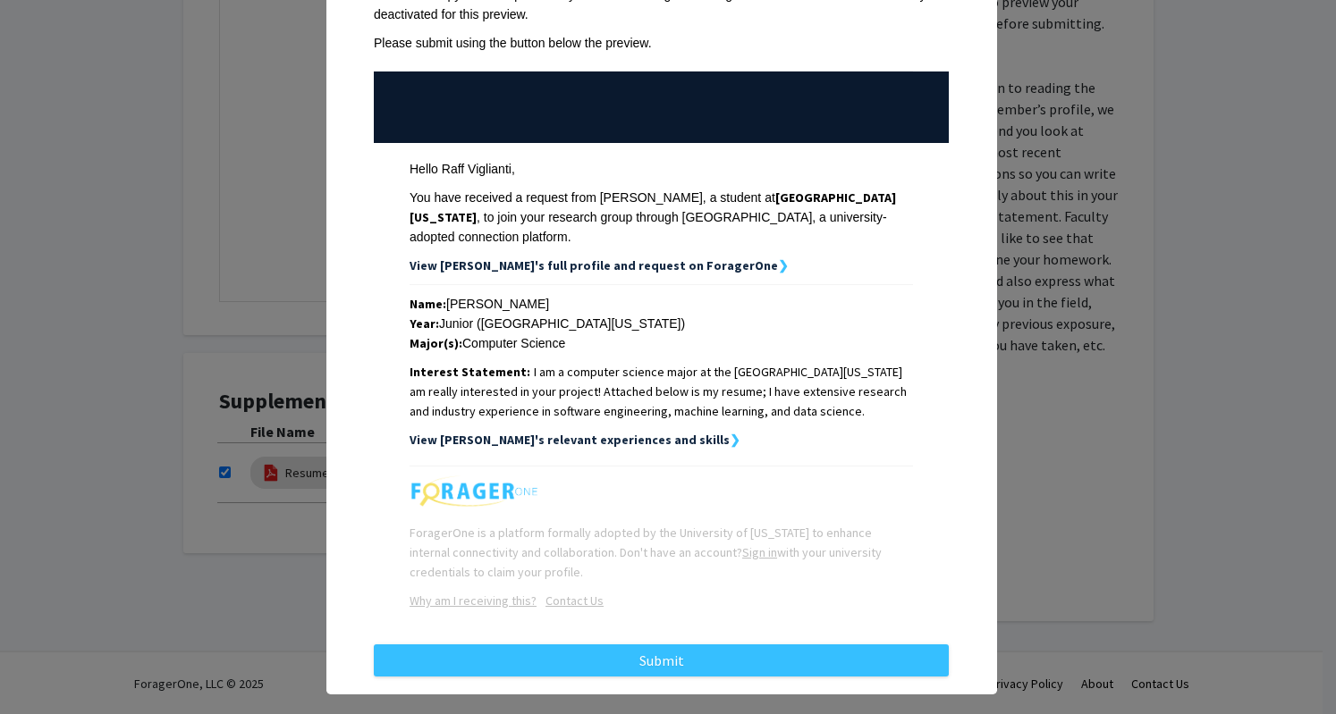
scroll to position [130, 0]
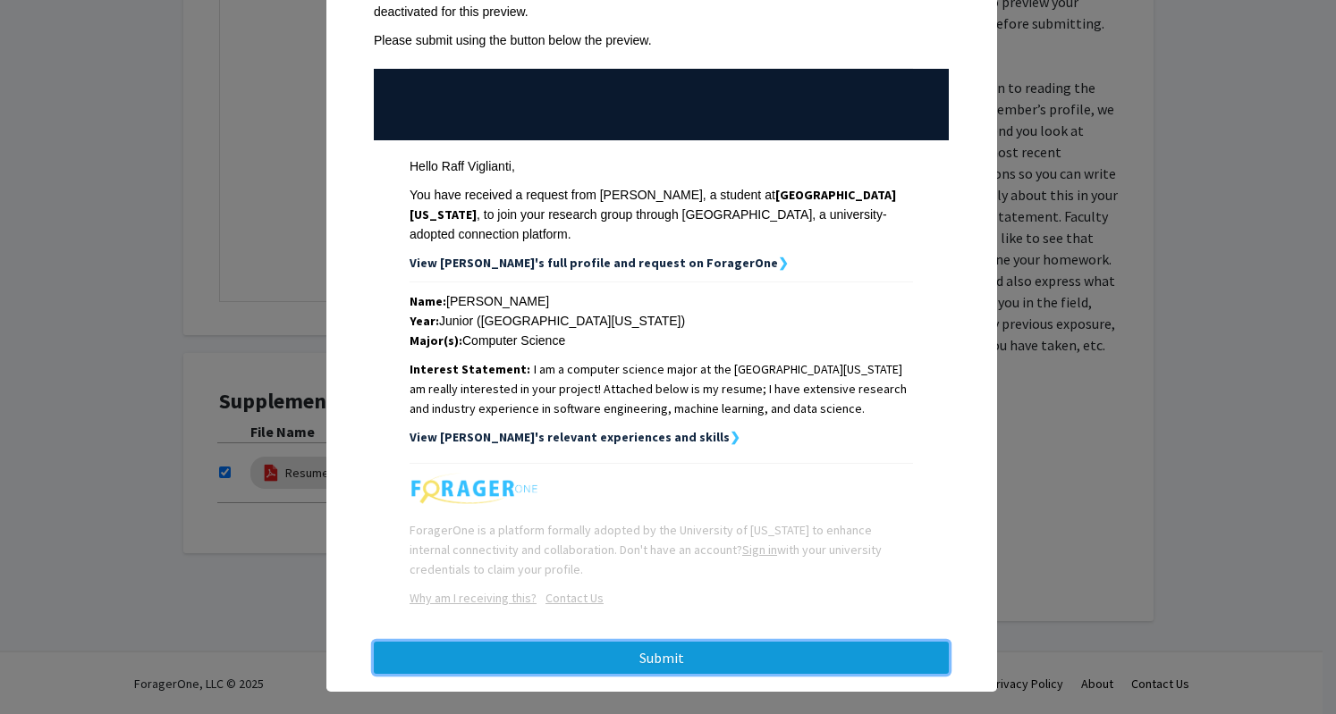
click at [733, 642] on button "Submit" at bounding box center [661, 658] width 575 height 32
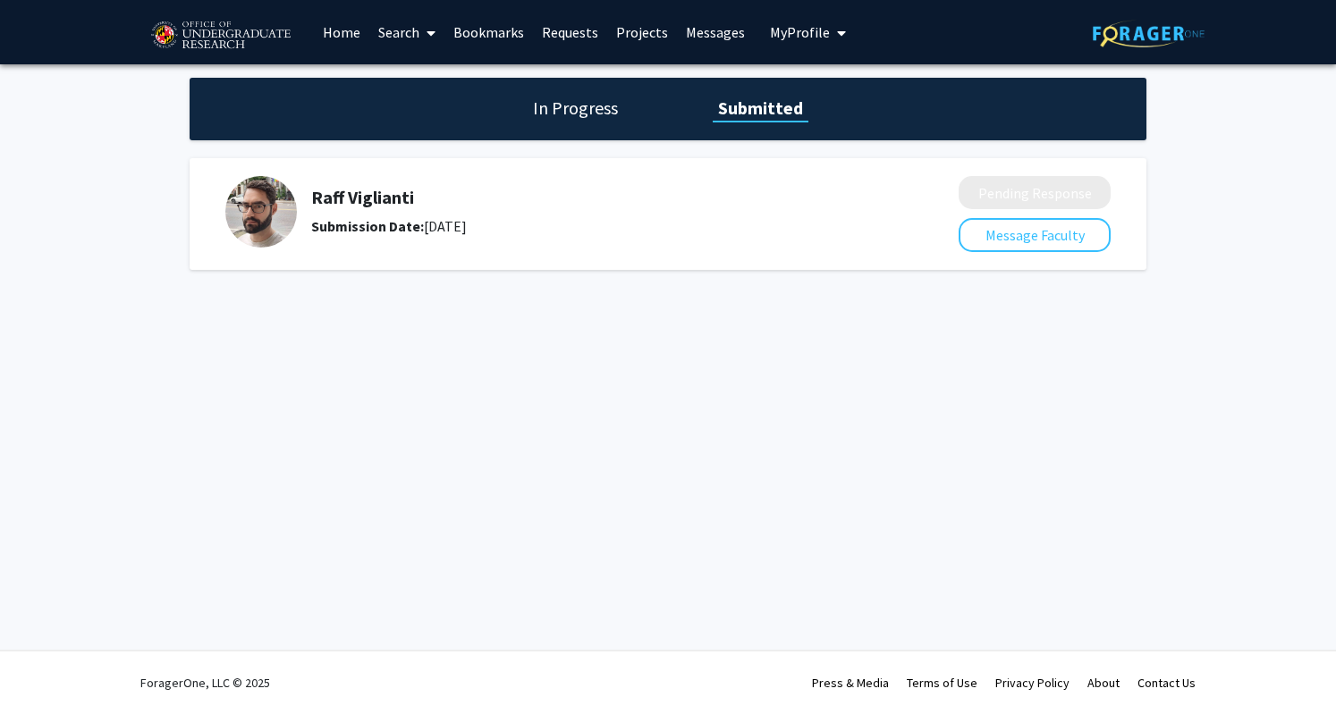
click at [413, 34] on link "Search" at bounding box center [406, 32] width 75 height 63
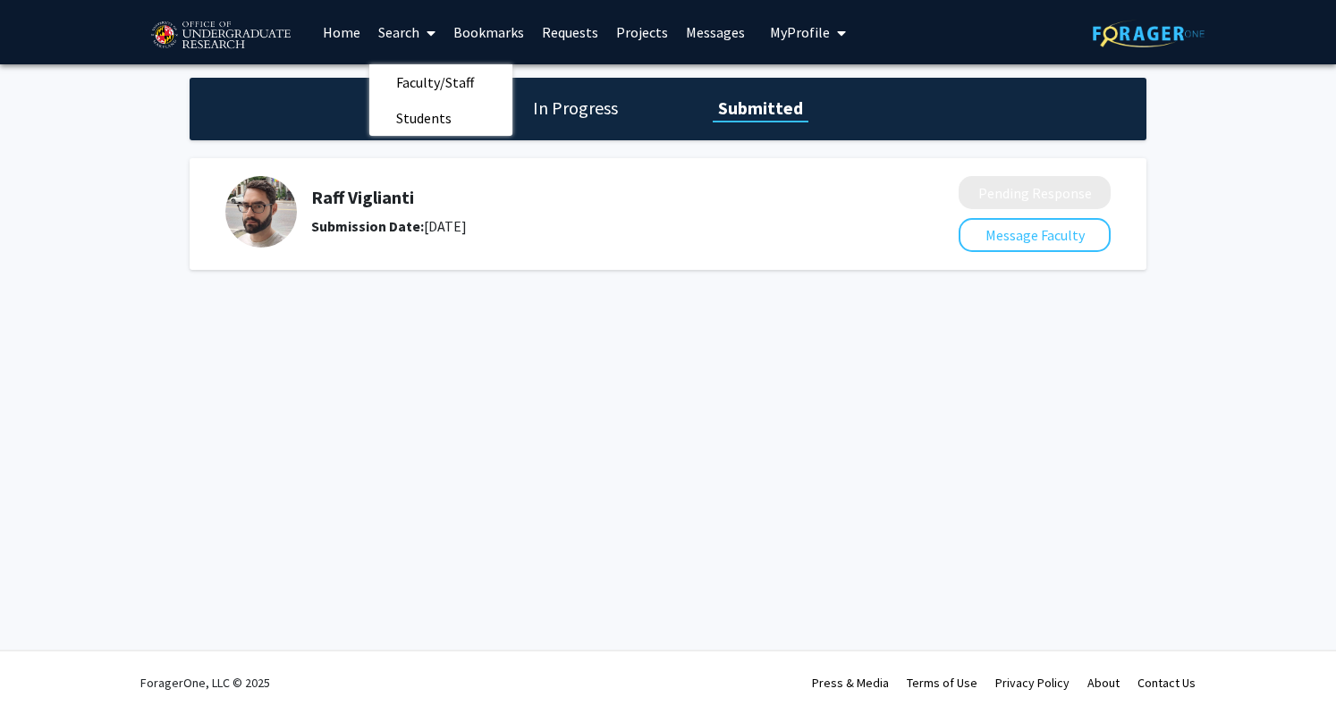
click at [550, 222] on div "Submission Date: [DATE]" at bounding box center [587, 225] width 553 height 21
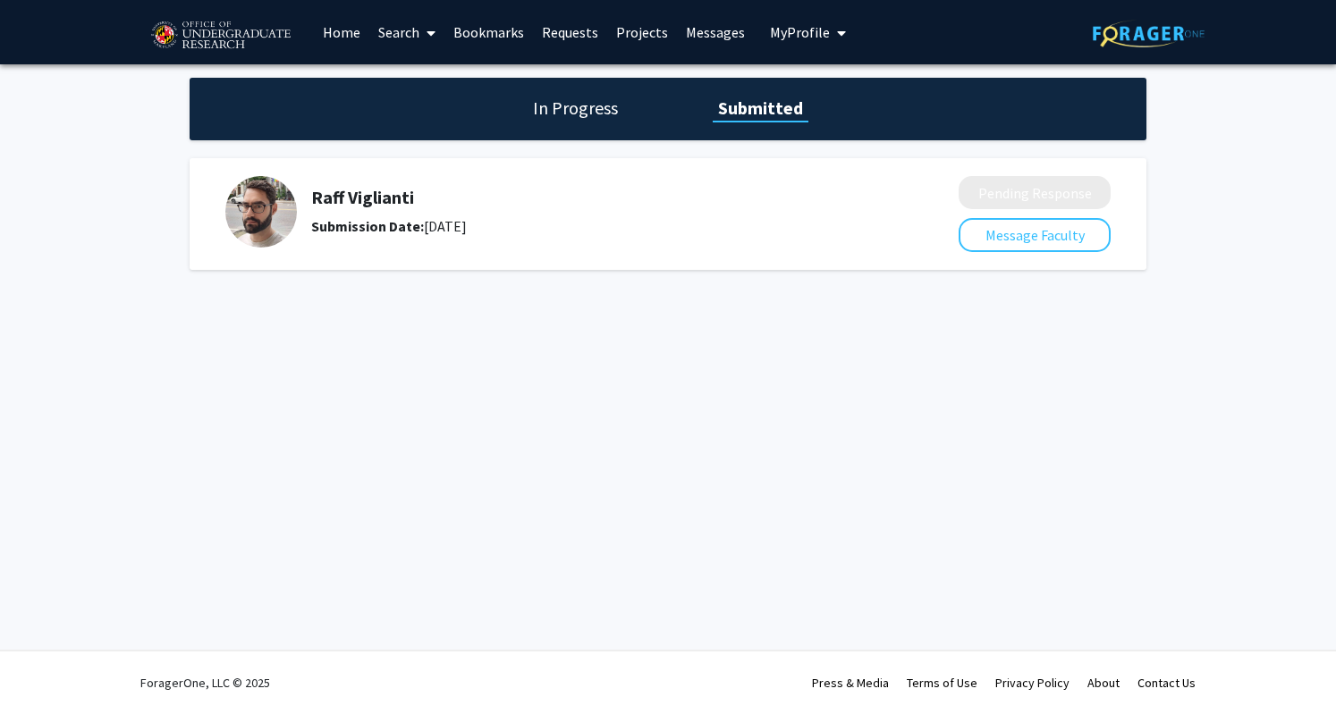
click at [608, 199] on h5 "Raff Viglianti" at bounding box center [587, 197] width 553 height 21
click at [429, 39] on icon at bounding box center [430, 33] width 9 height 14
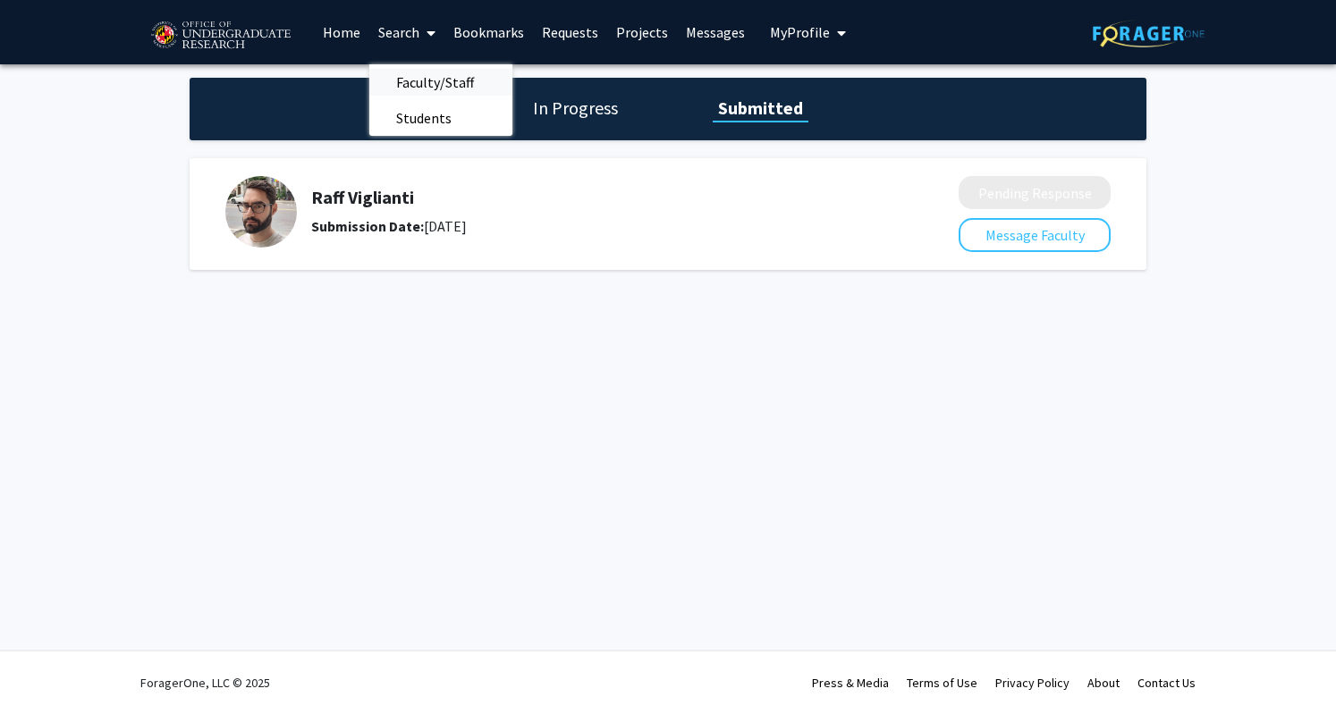
click at [455, 81] on span "Faculty/Staff" at bounding box center [434, 82] width 131 height 36
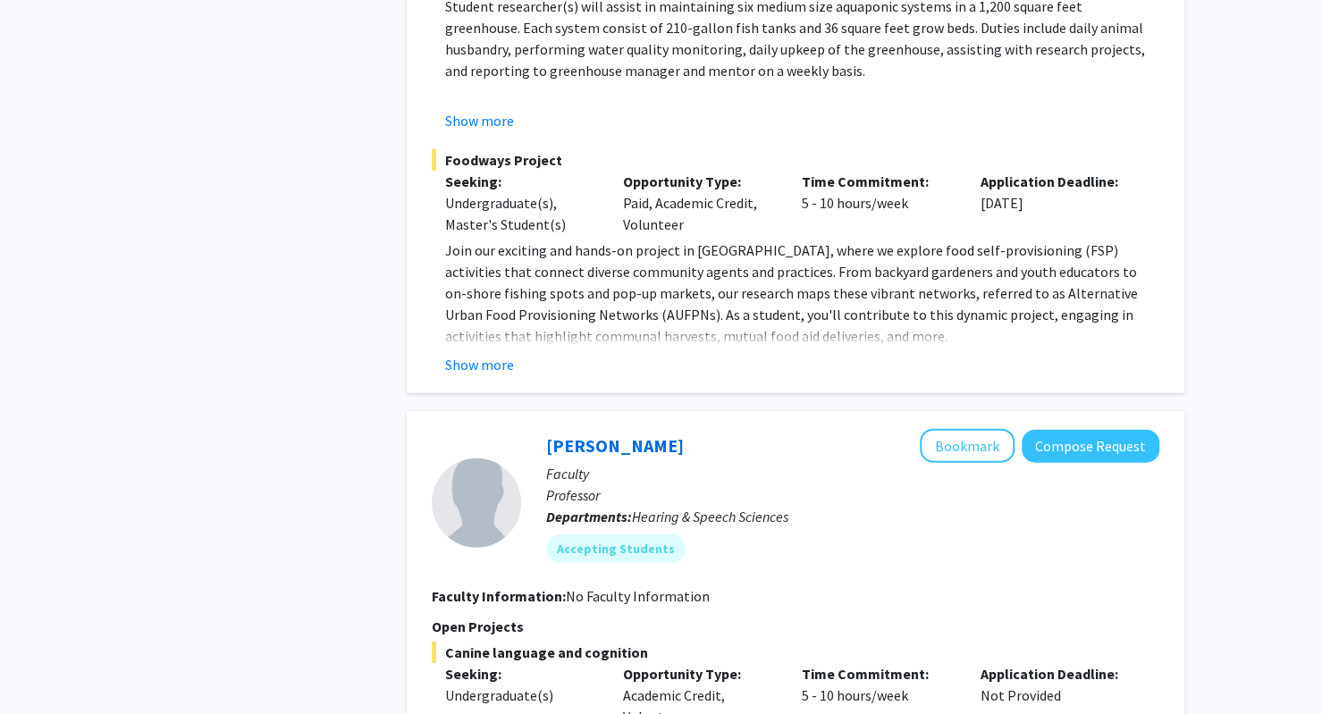
scroll to position [6191, 0]
